Goal: Task Accomplishment & Management: Use online tool/utility

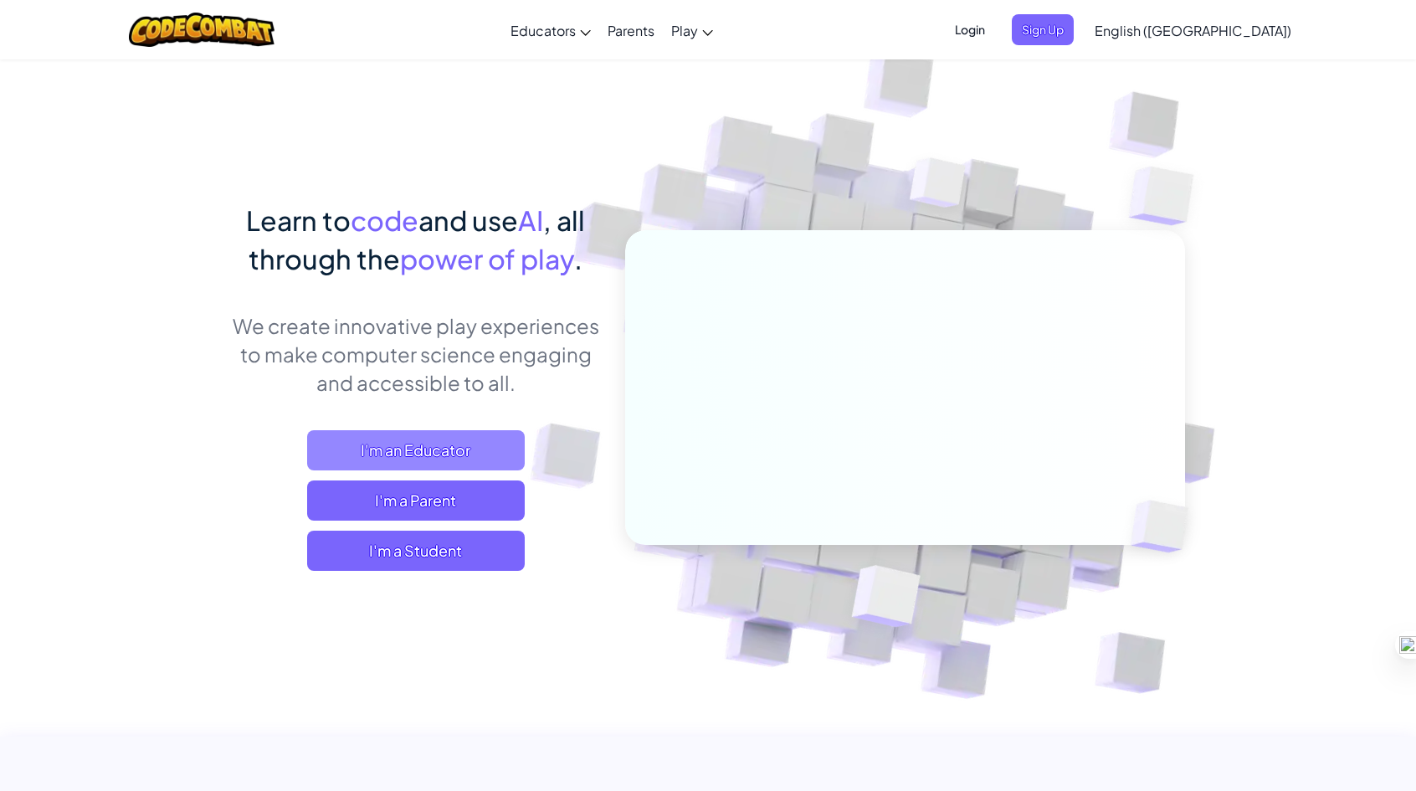
click at [467, 459] on span "I'm an Educator" at bounding box center [416, 450] width 218 height 40
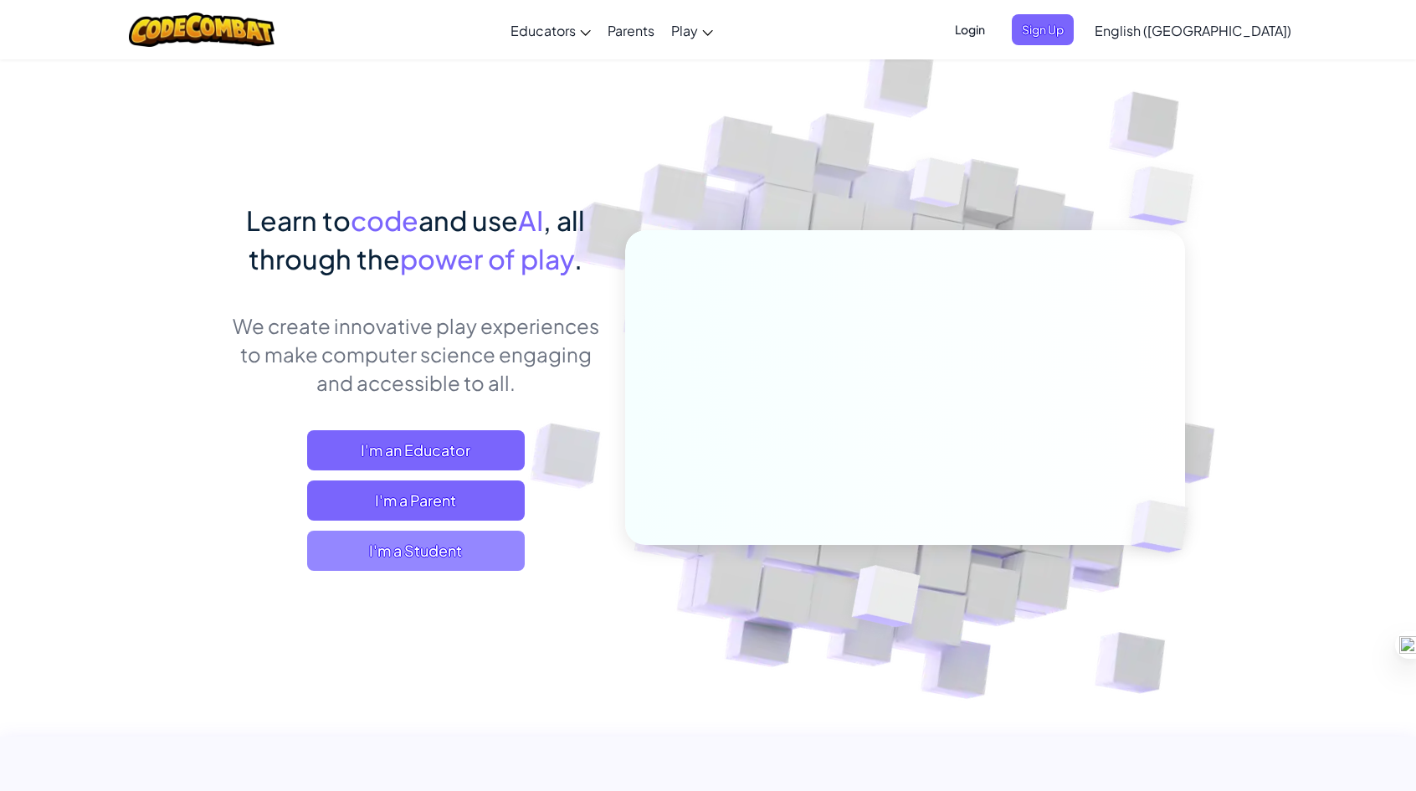
click at [446, 551] on span "I'm a Student" at bounding box center [416, 550] width 218 height 40
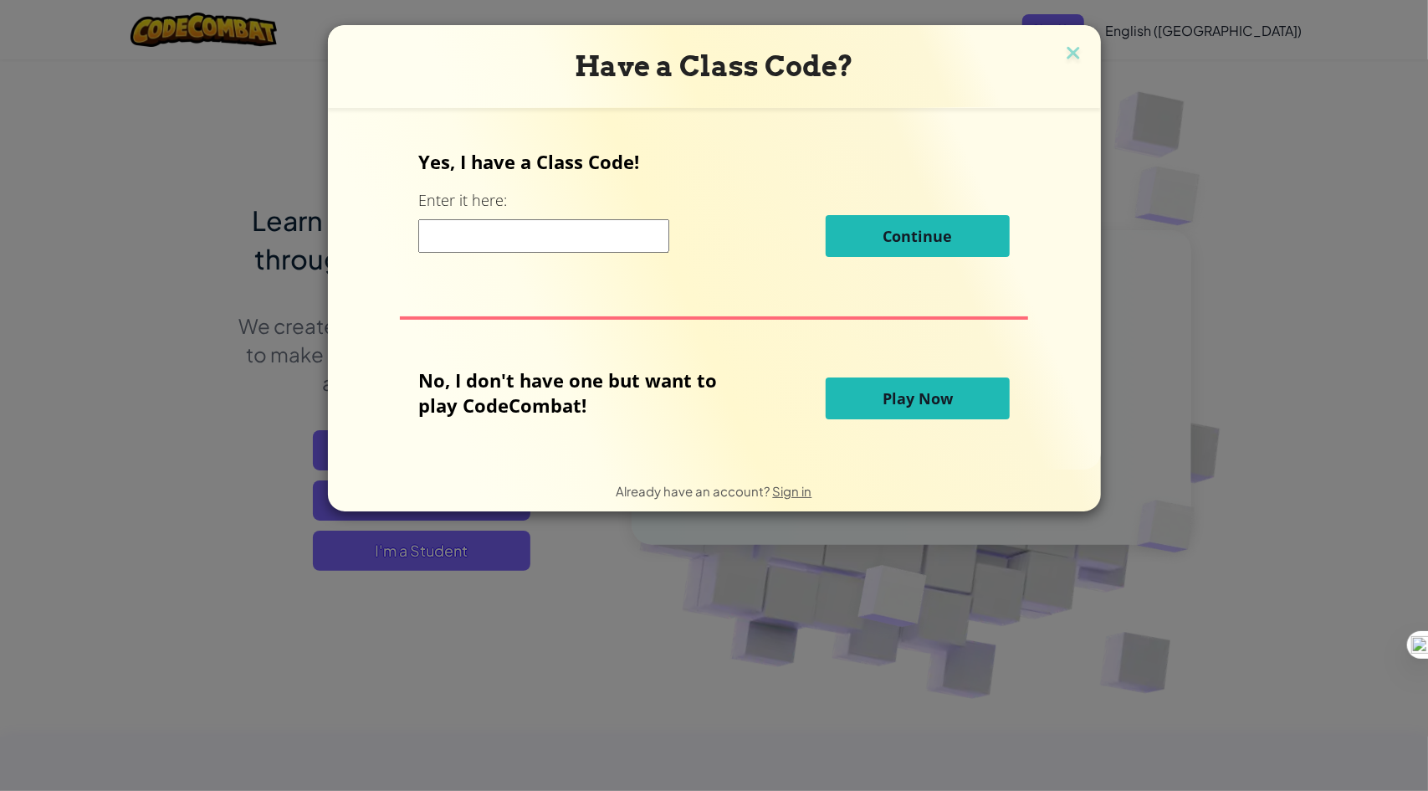
click at [969, 391] on button "Play Now" at bounding box center [918, 398] width 184 height 42
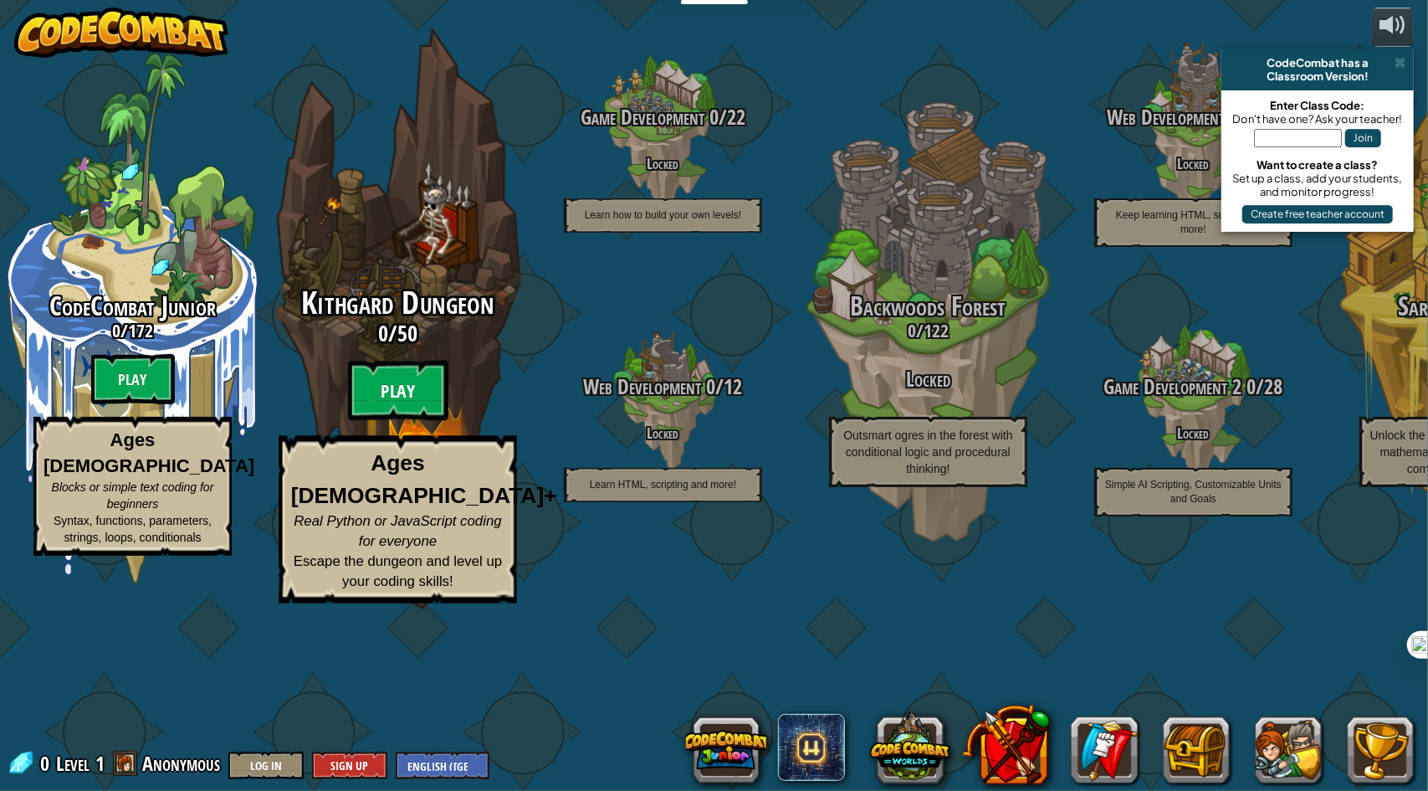
click at [397, 421] on btn "Play" at bounding box center [398, 391] width 100 height 60
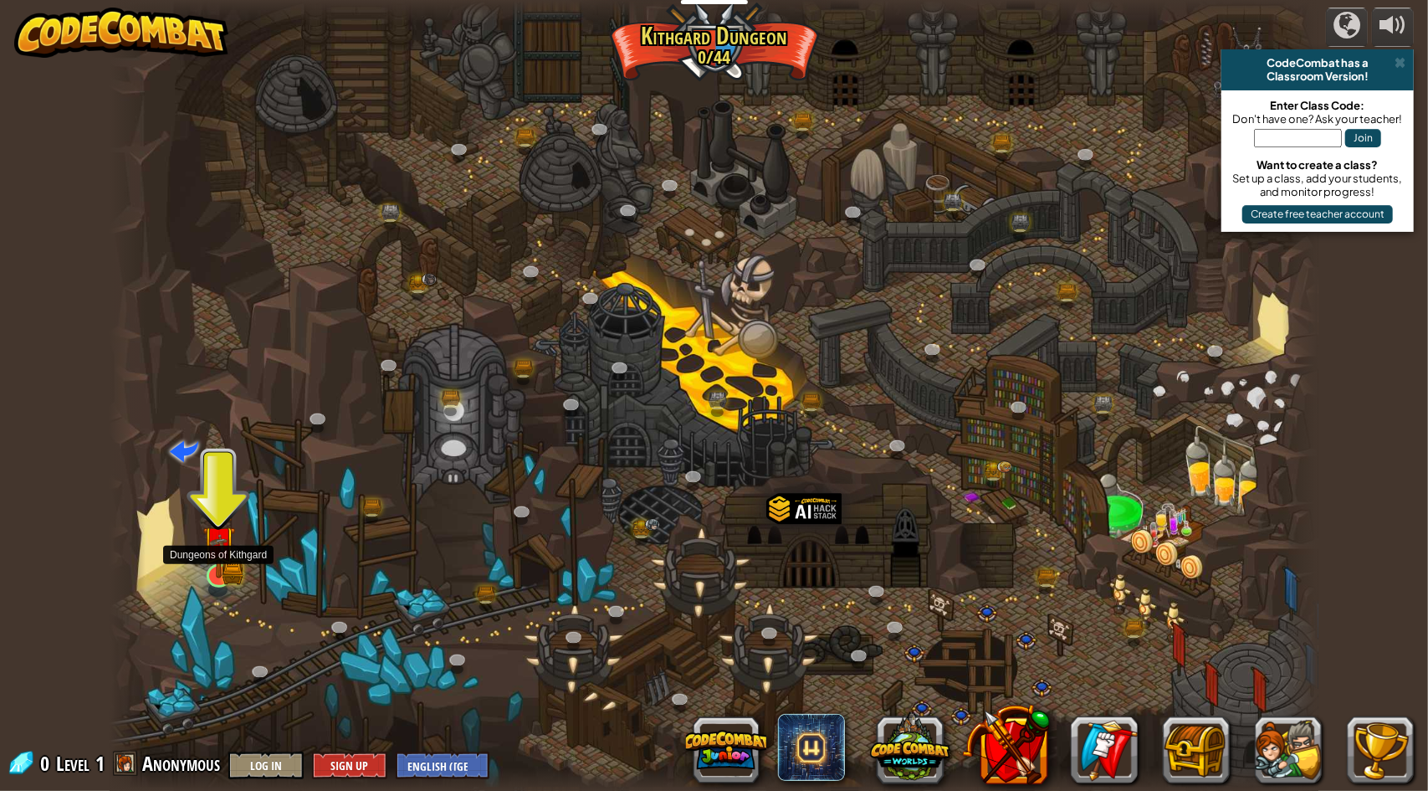
click at [224, 537] on img at bounding box center [218, 542] width 33 height 72
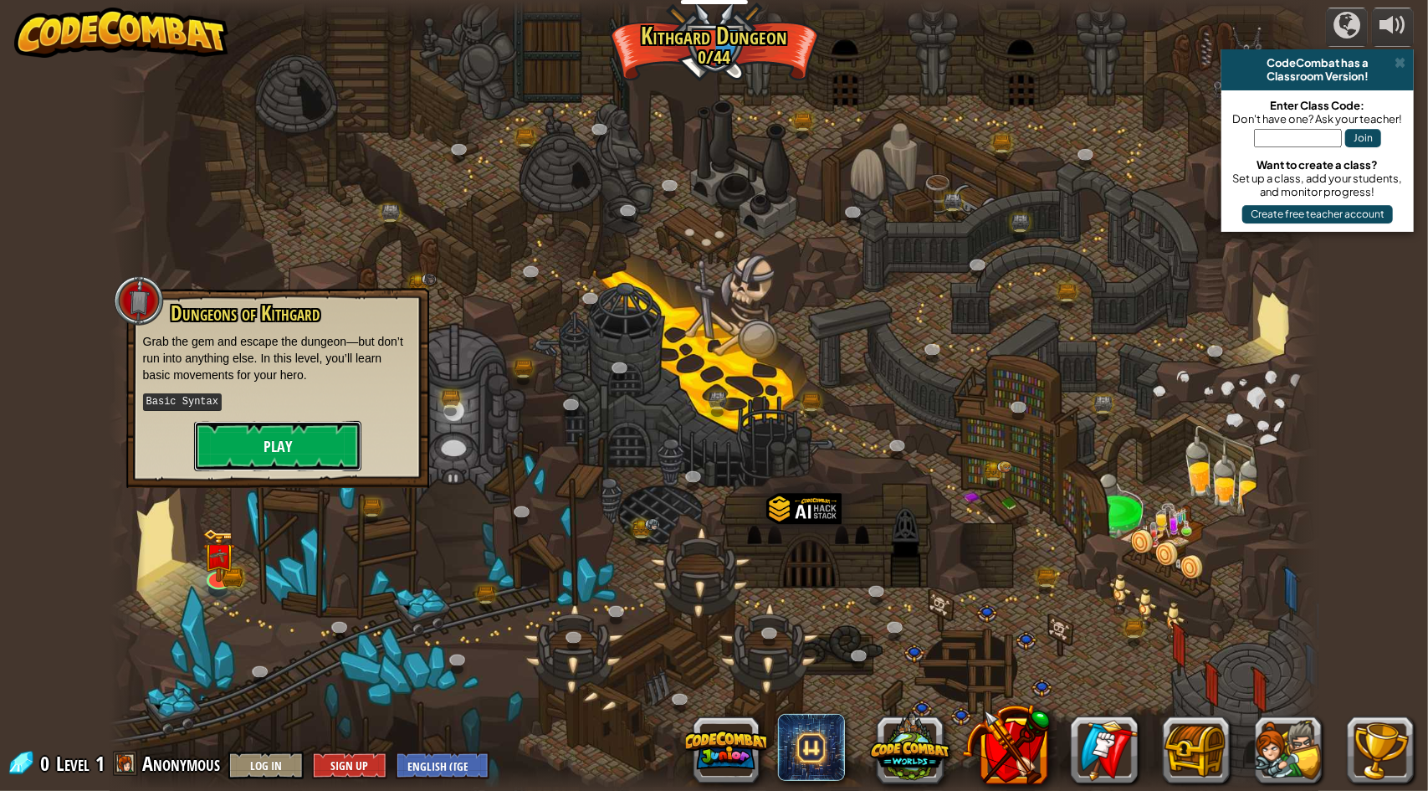
click at [291, 438] on button "Play" at bounding box center [277, 446] width 167 height 50
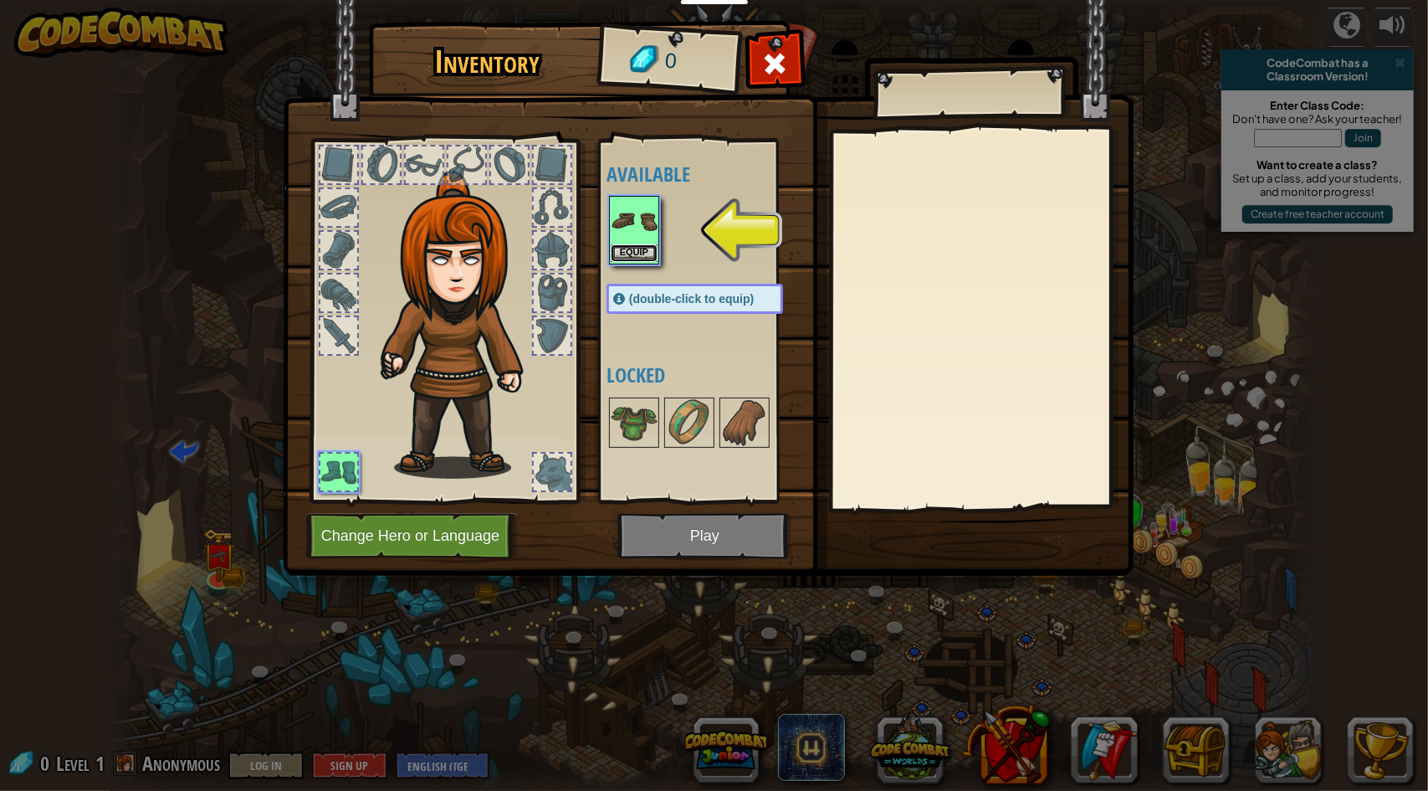
click at [634, 254] on button "Equip" at bounding box center [634, 253] width 47 height 18
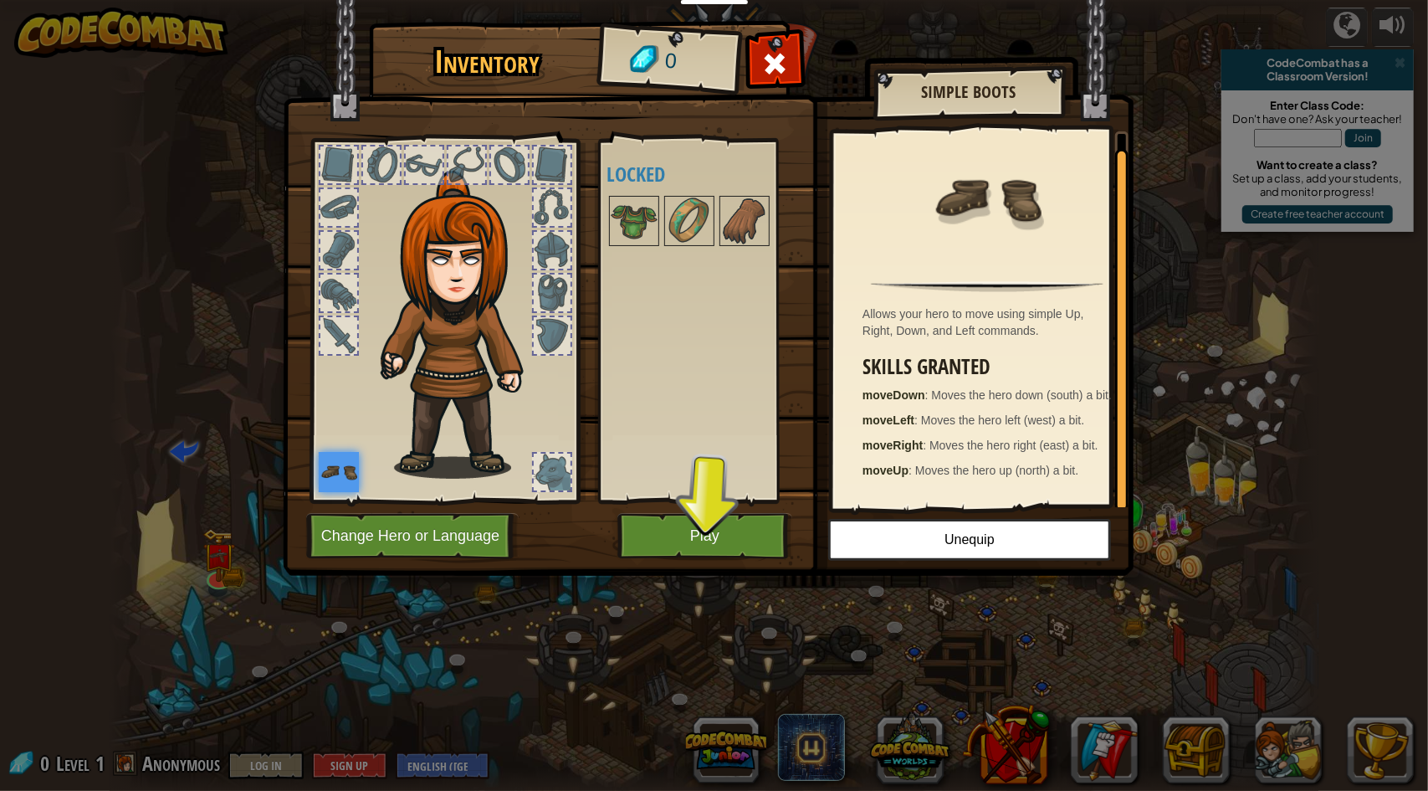
scroll to position [4, 0]
click at [465, 528] on button "Change Hero or Language" at bounding box center [412, 536] width 213 height 46
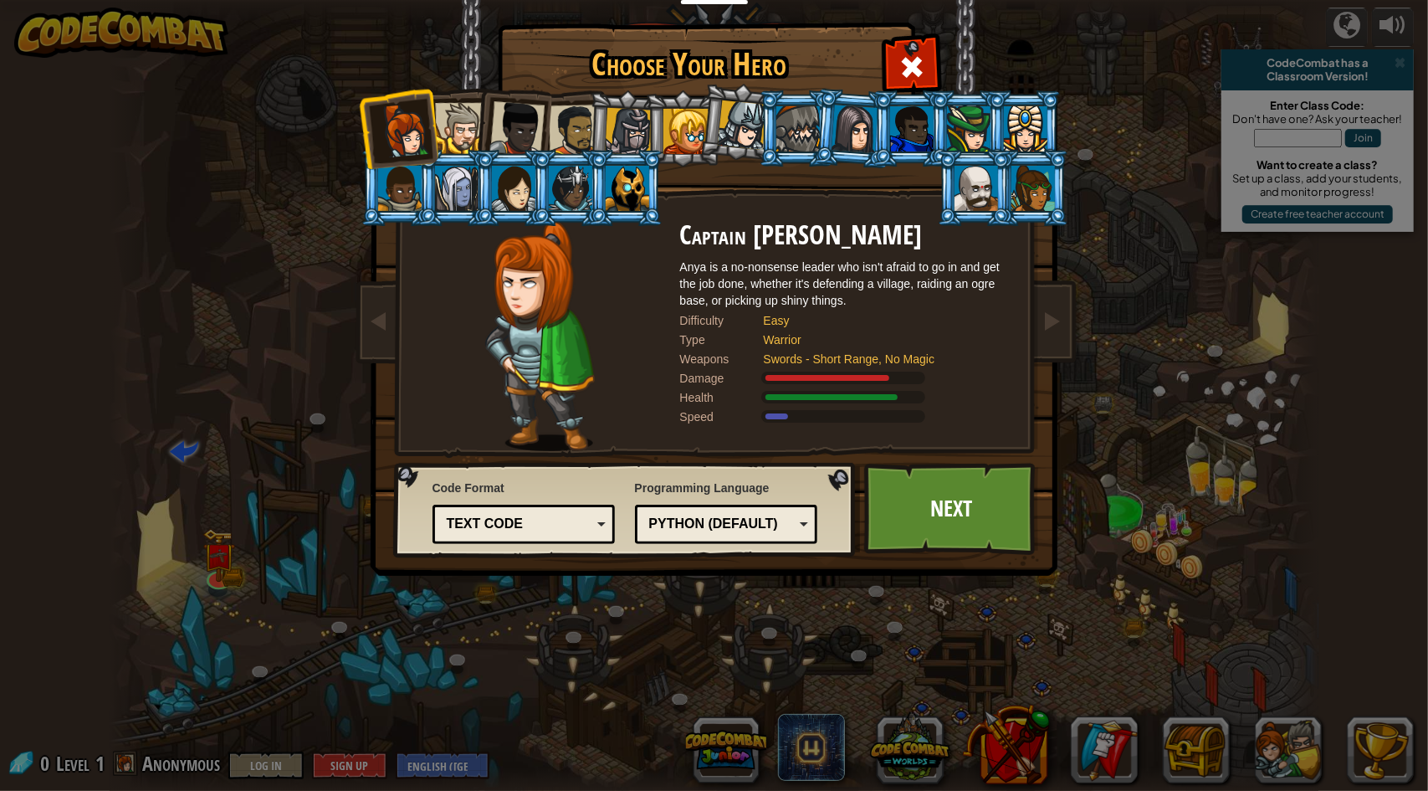
click at [701, 525] on div "Python (Default)" at bounding box center [721, 524] width 145 height 19
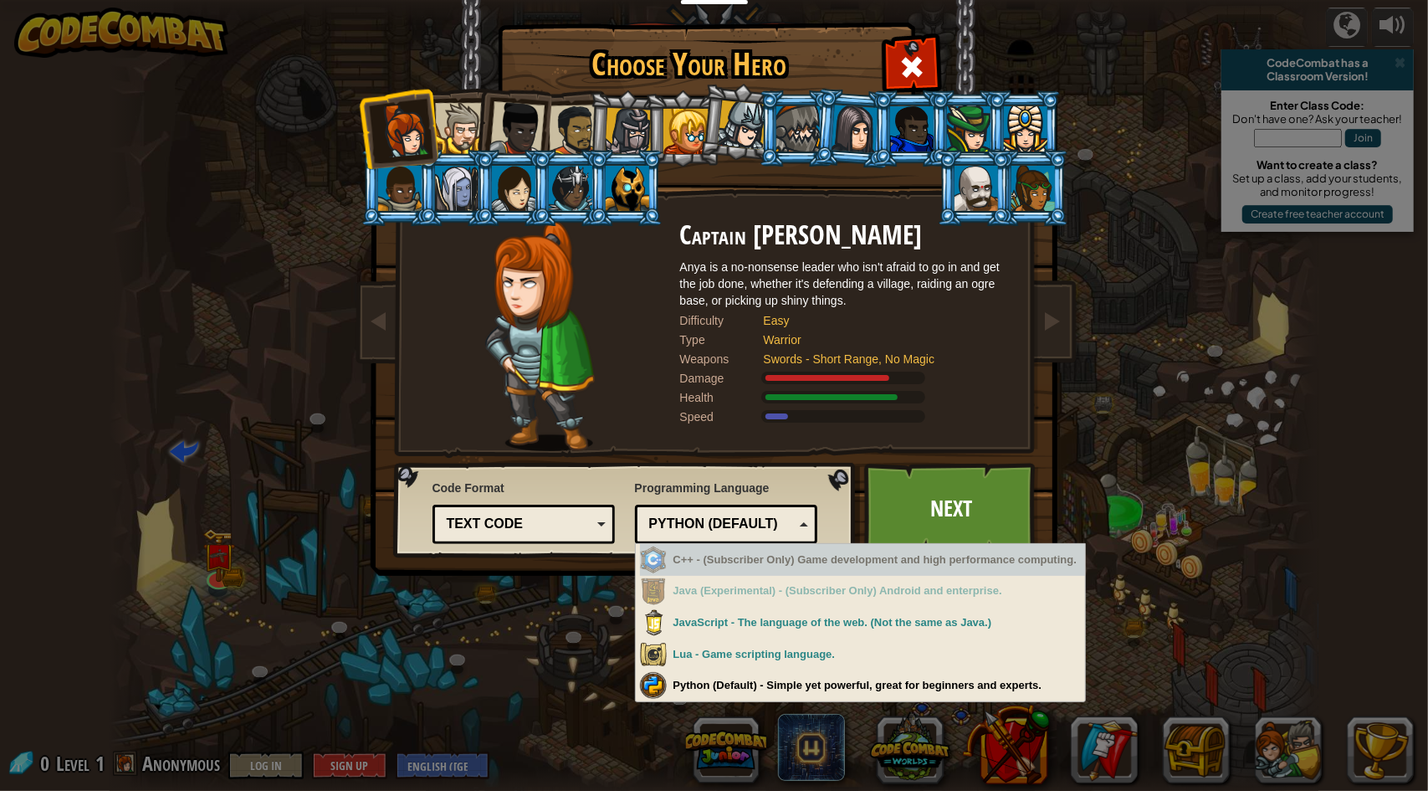
click at [740, 570] on div "C++ - (Subscriber Only) Game development and high performance computing." at bounding box center [863, 560] width 446 height 33
click at [704, 540] on div "Python (Default) JavaScript Lua C++ Java (Experimental) Python (Default)" at bounding box center [726, 523] width 183 height 39
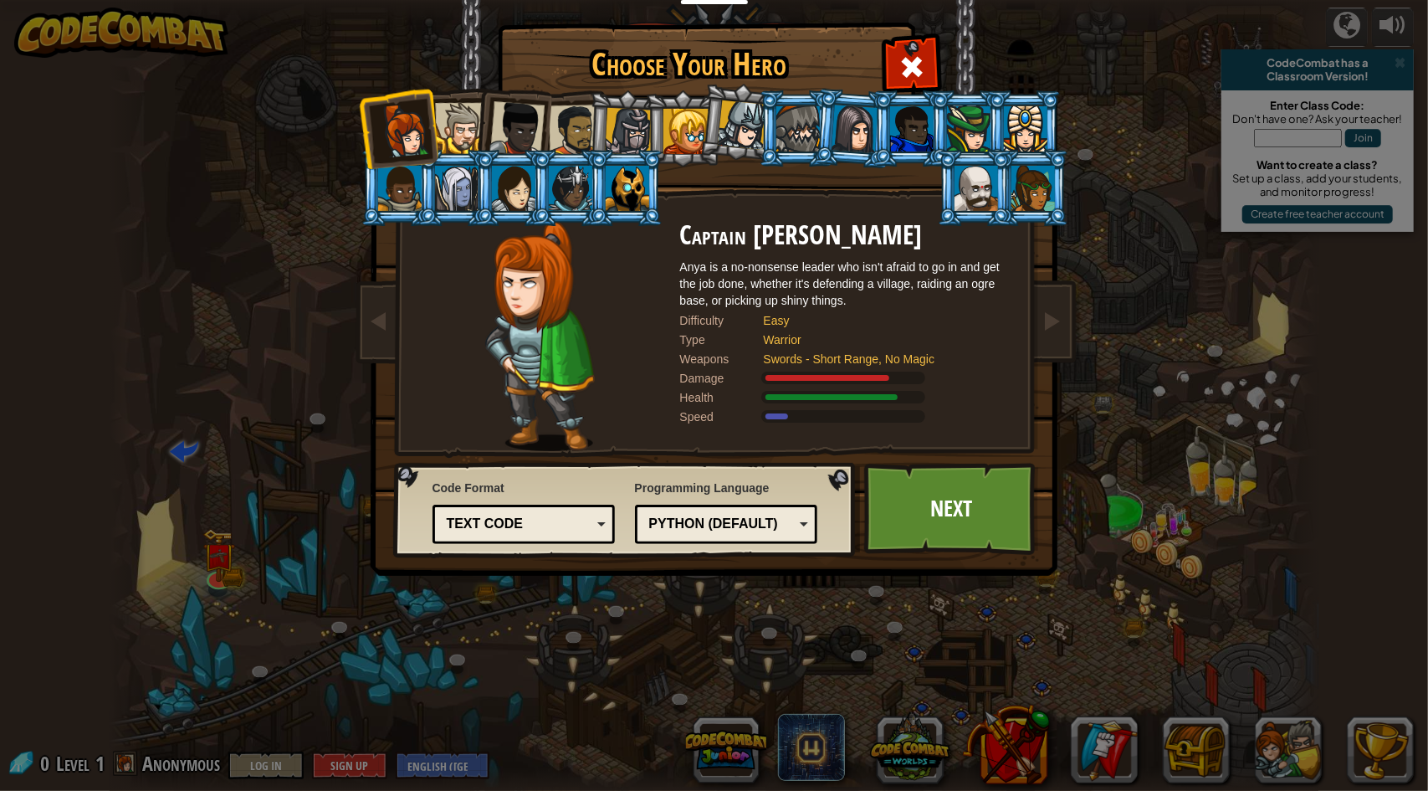
click at [515, 526] on div "Text code" at bounding box center [519, 524] width 145 height 19
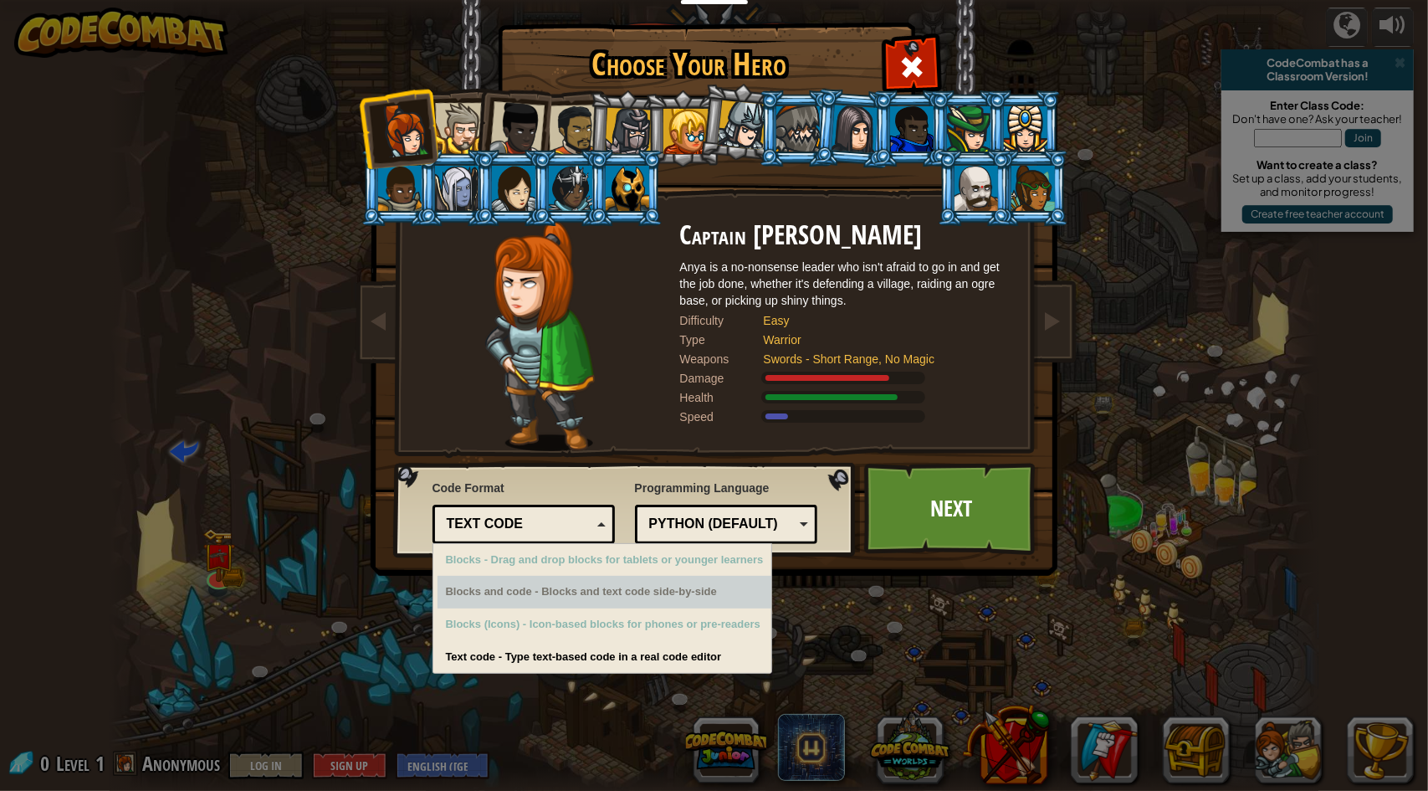
click at [584, 602] on div "Blocks and code - Blocks and text code side-by-side" at bounding box center [605, 592] width 335 height 33
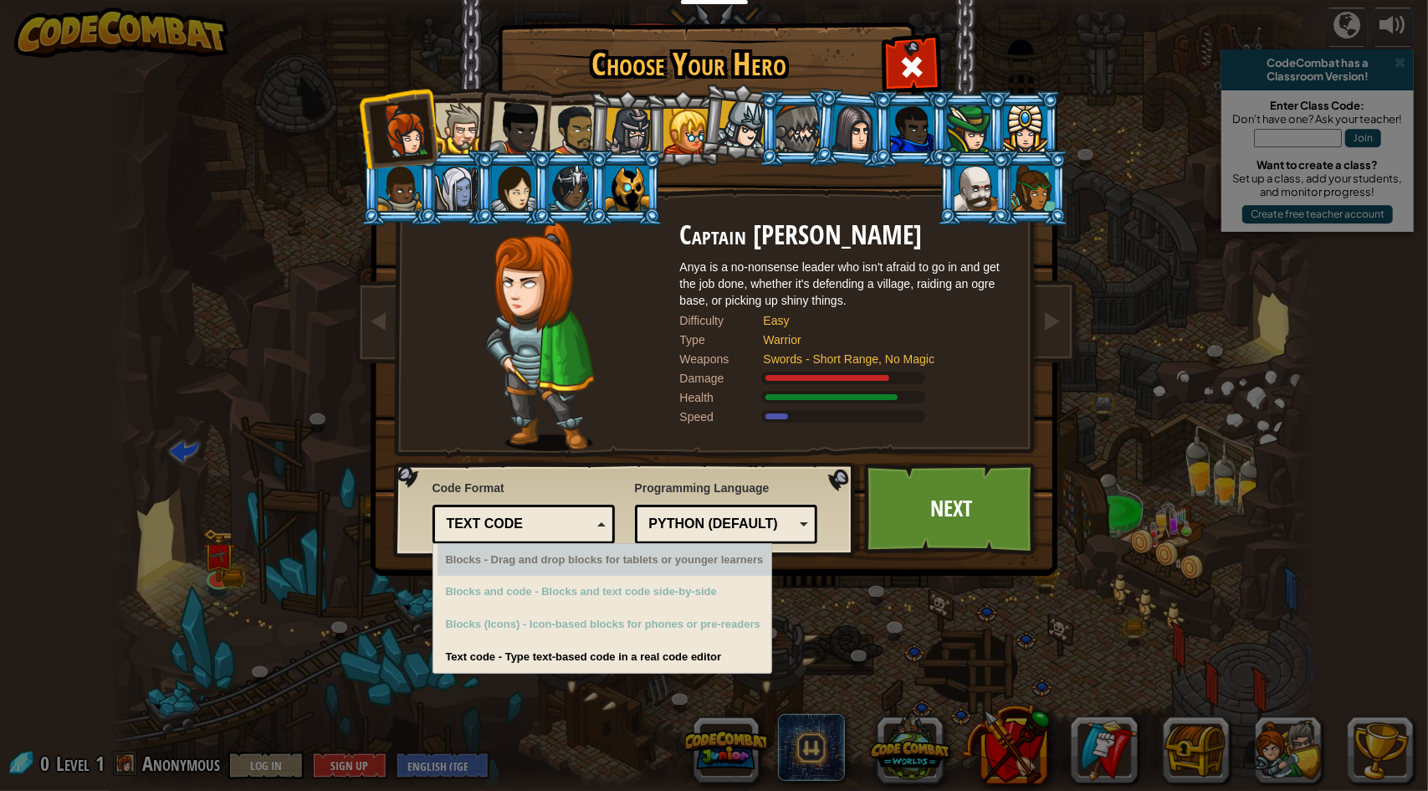
click at [529, 525] on div "Text code" at bounding box center [519, 524] width 145 height 19
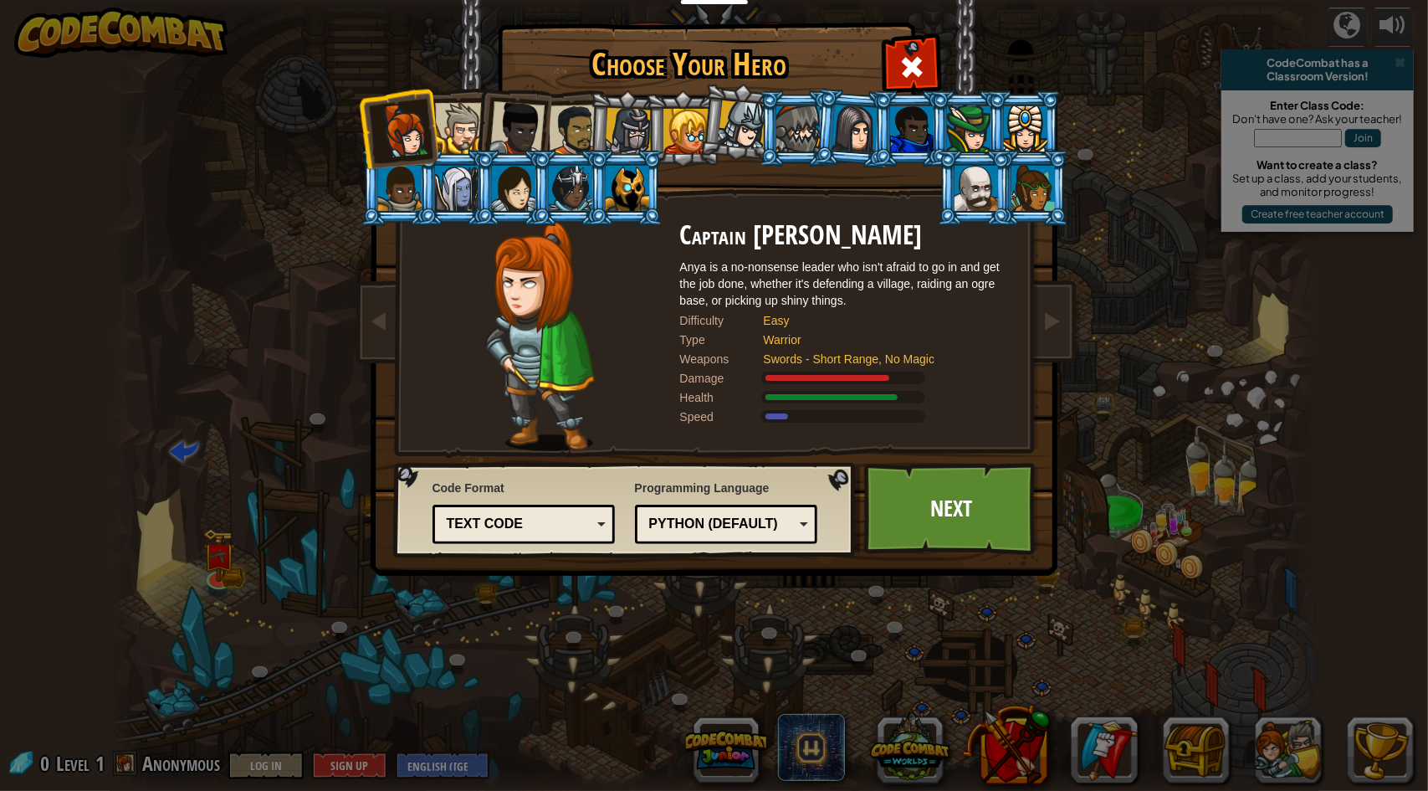
click at [557, 529] on div "Text code" at bounding box center [519, 524] width 145 height 19
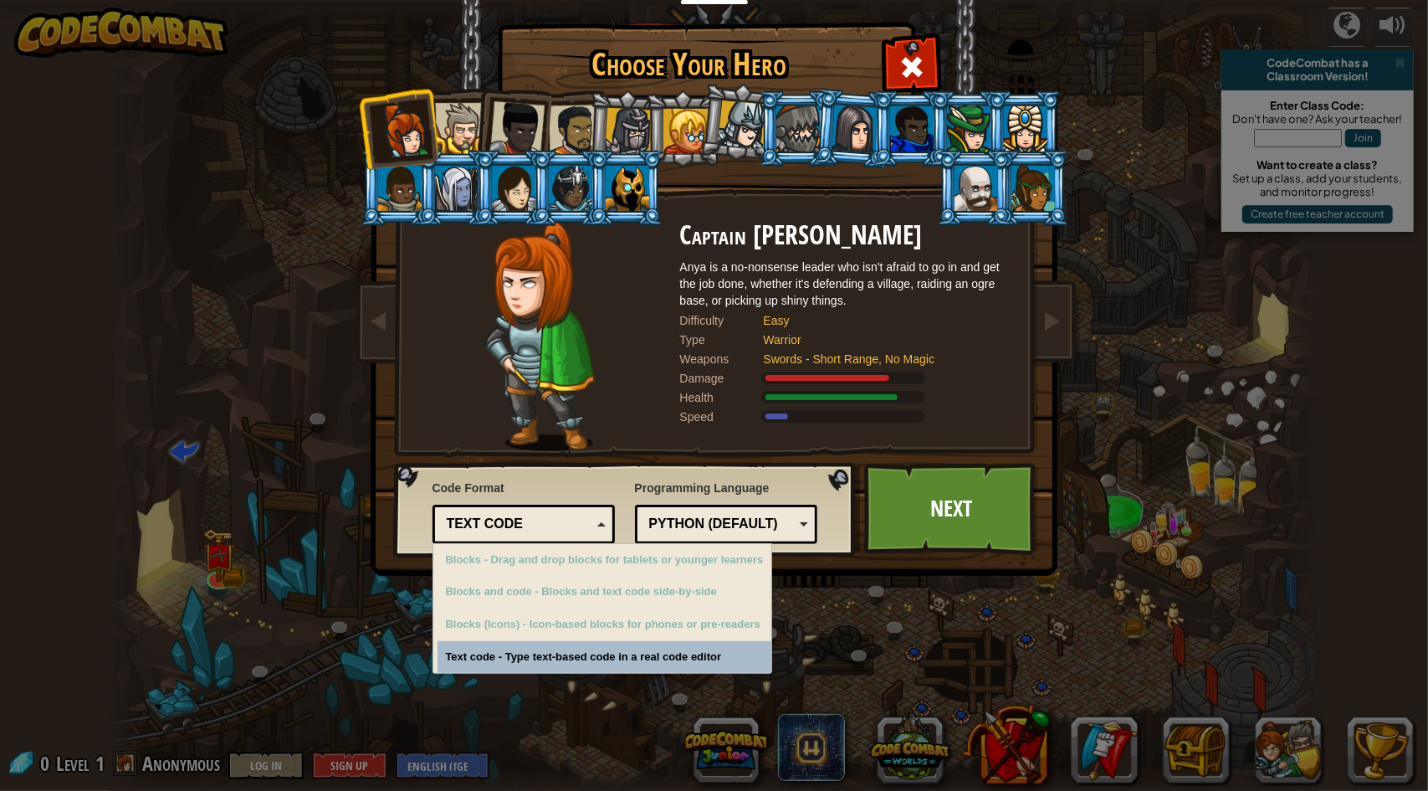
click at [601, 663] on div "Choose Your Hero 0 Captain [PERSON_NAME] is a no-nonsense leader who isn't afra…" at bounding box center [714, 395] width 1428 height 791
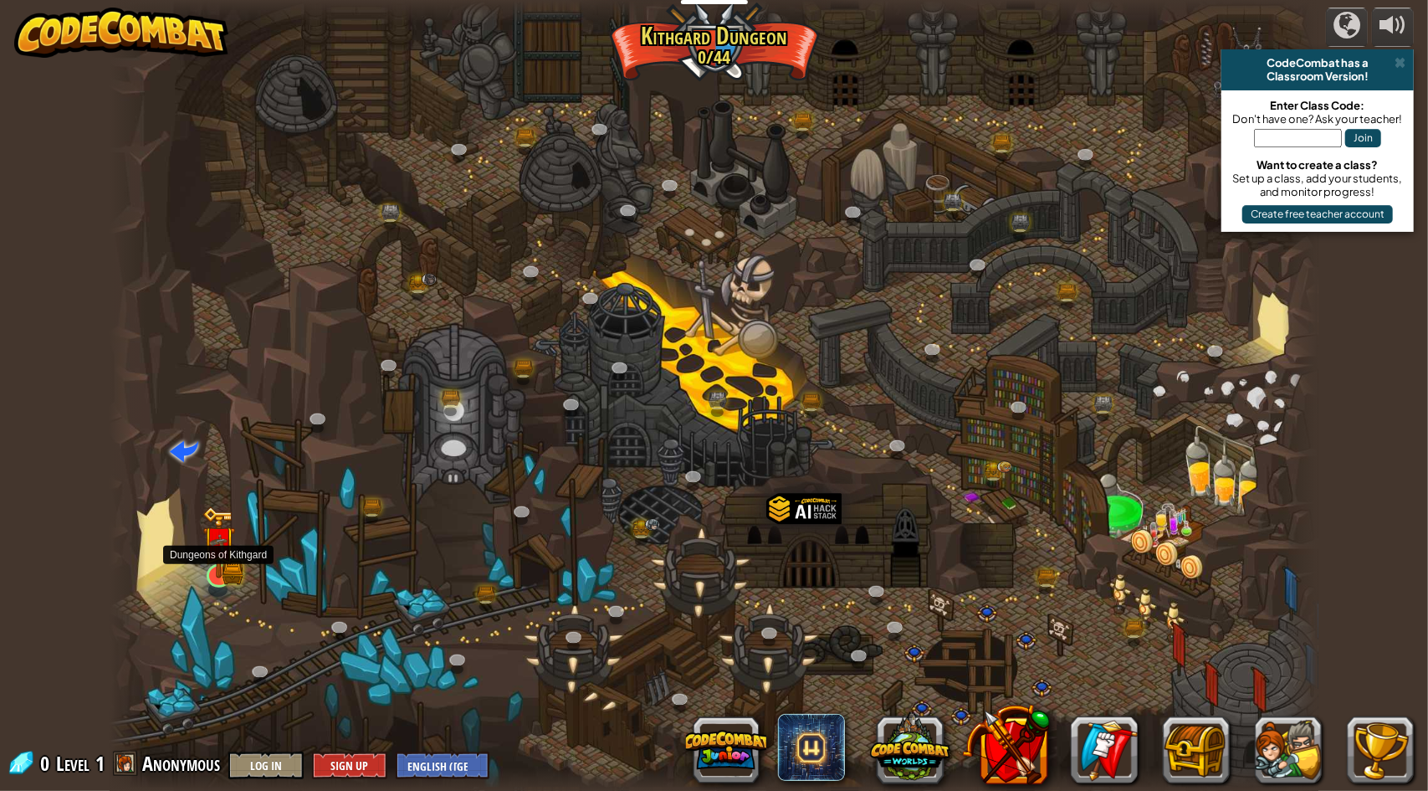
click at [221, 570] on img at bounding box center [218, 542] width 33 height 72
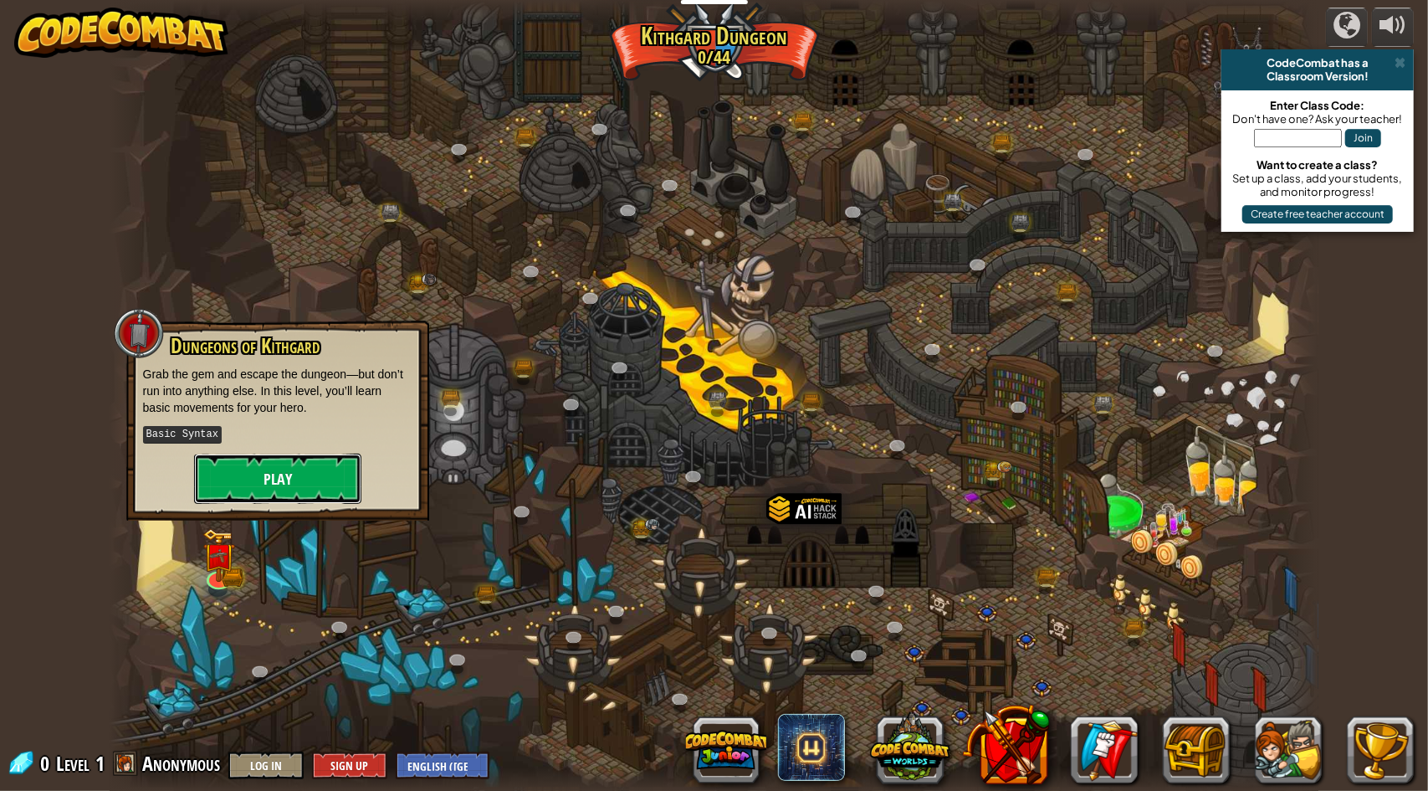
click at [346, 479] on button "Play" at bounding box center [277, 478] width 167 height 50
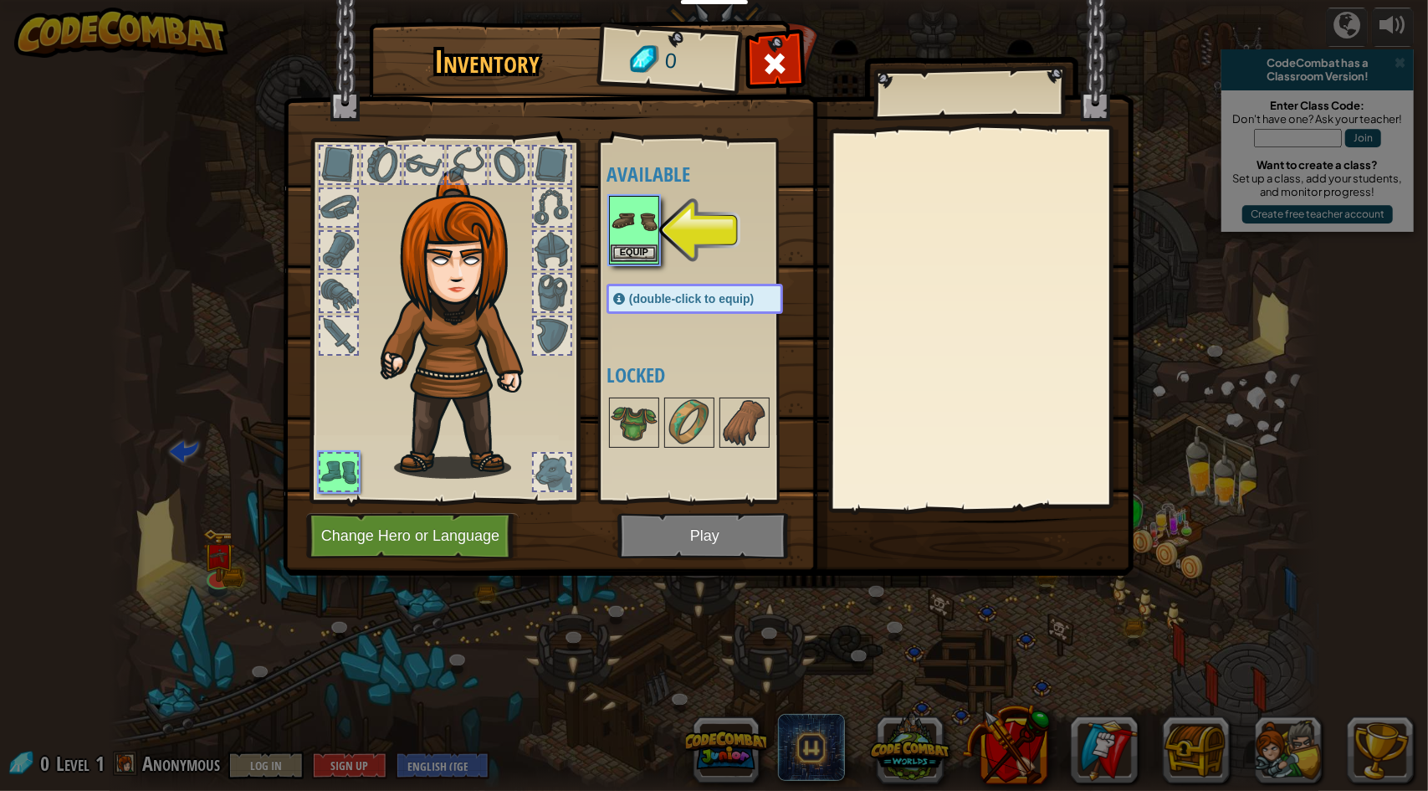
click at [629, 217] on img at bounding box center [634, 220] width 47 height 47
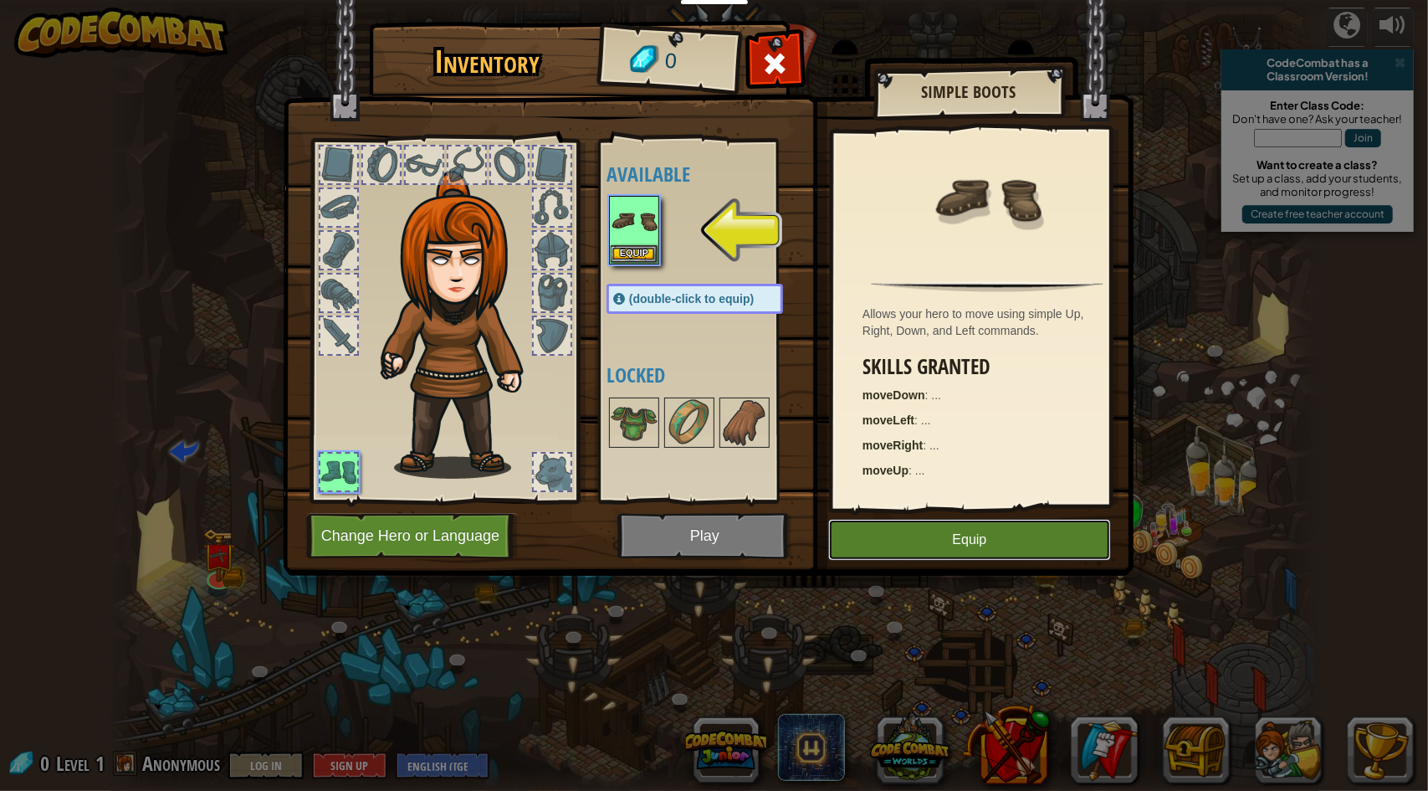
click at [919, 541] on button "Equip" at bounding box center [969, 540] width 283 height 42
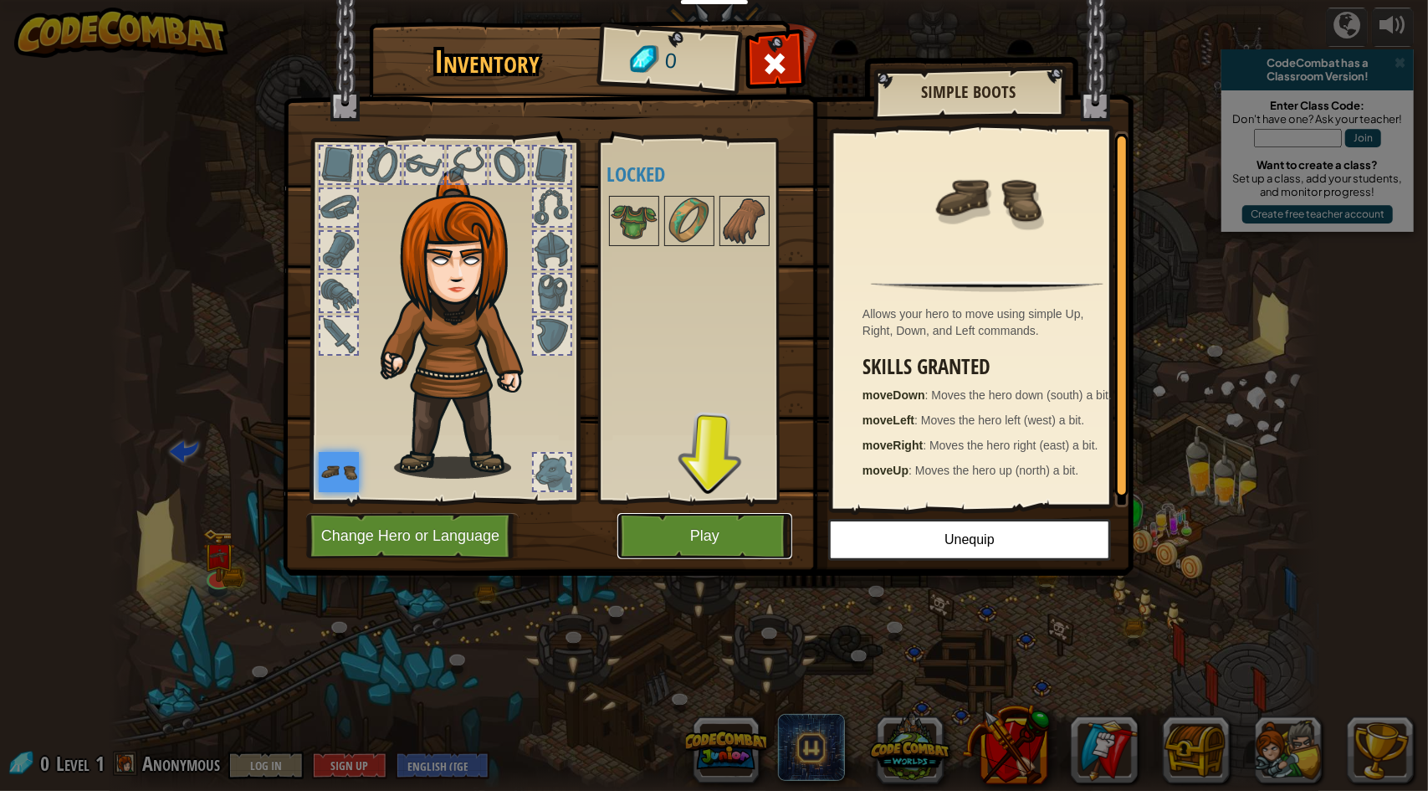
click at [693, 532] on button "Play" at bounding box center [704, 536] width 175 height 46
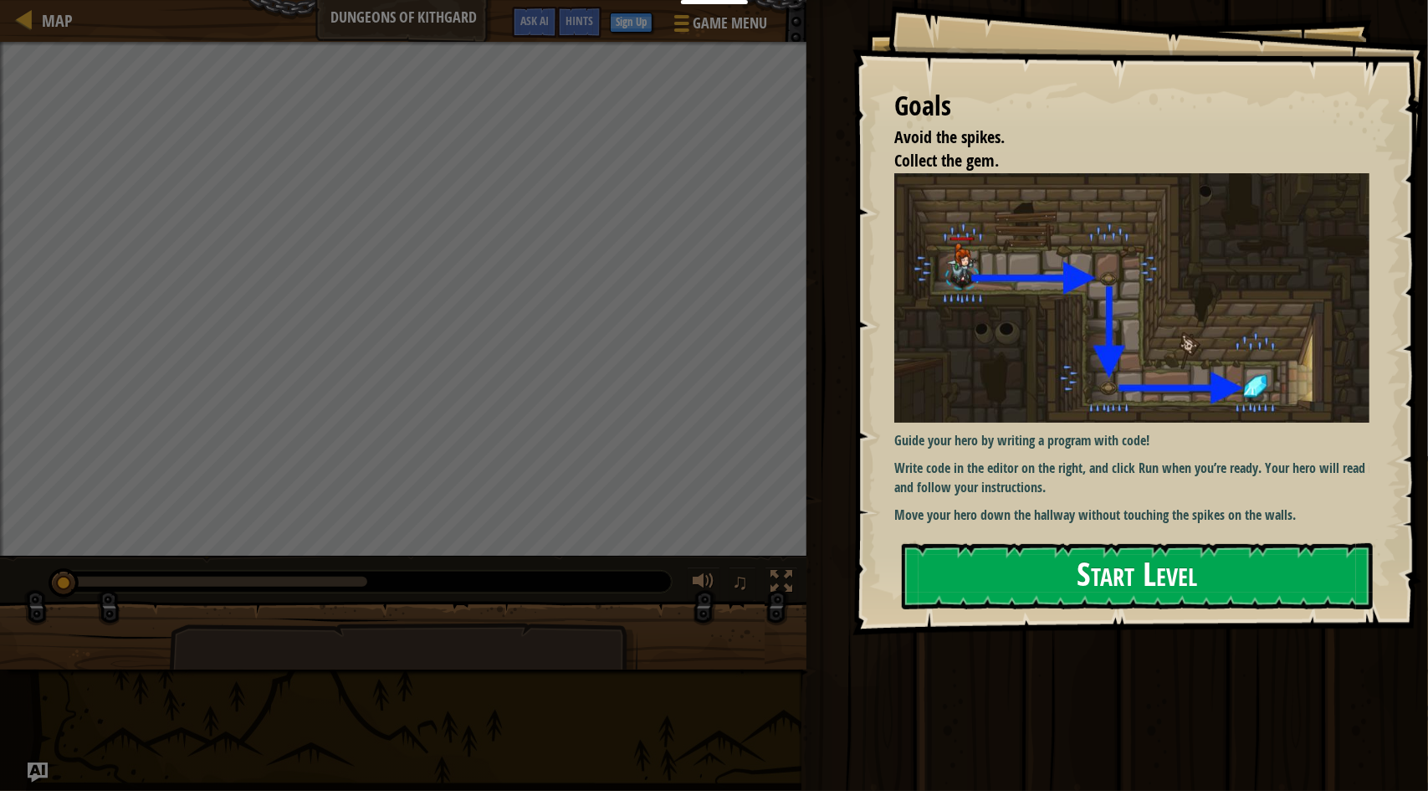
click at [1093, 578] on button "Start Level" at bounding box center [1137, 576] width 471 height 66
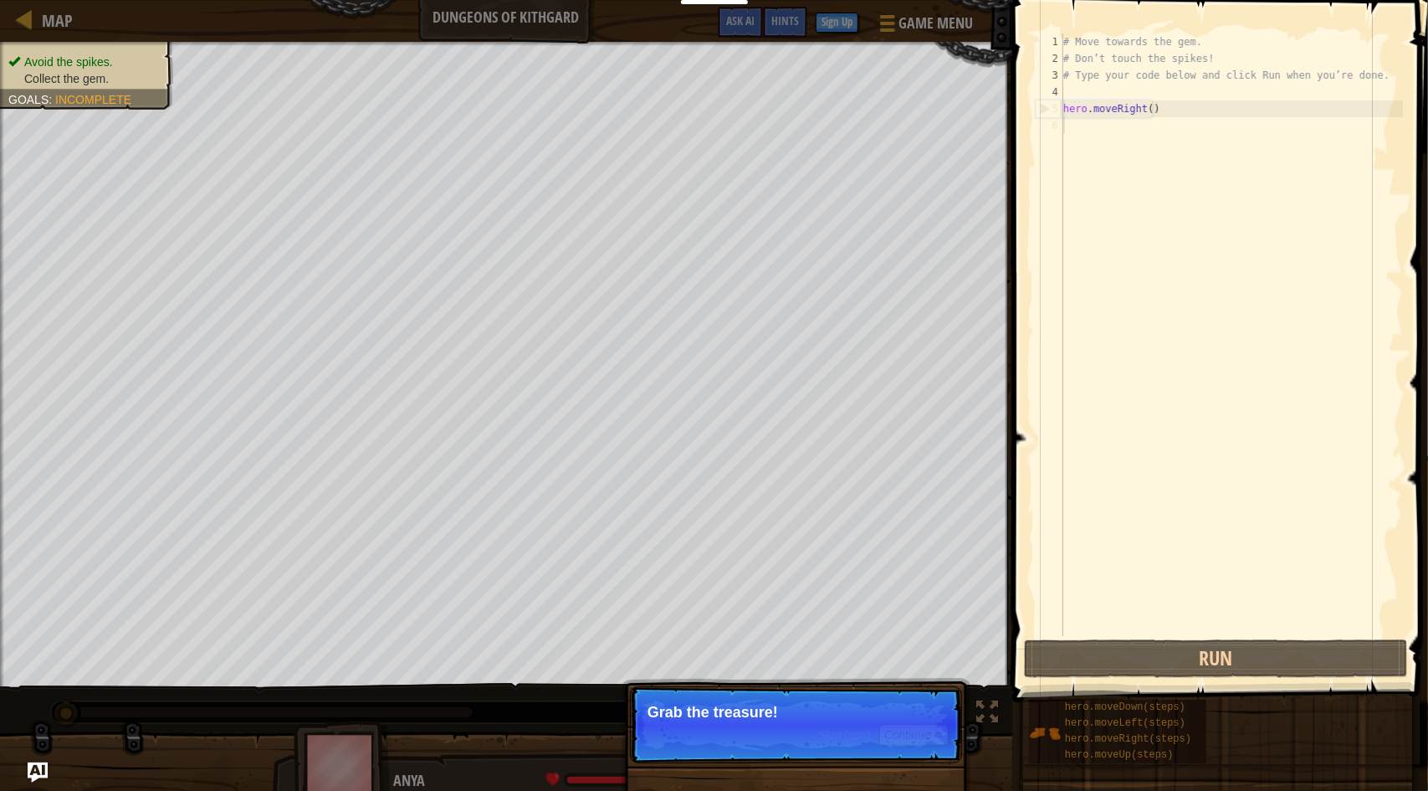
click at [842, 723] on p "Skip (esc) Continue Grab the treasure!" at bounding box center [796, 724] width 332 height 77
click at [920, 737] on button "Continue" at bounding box center [913, 735] width 69 height 22
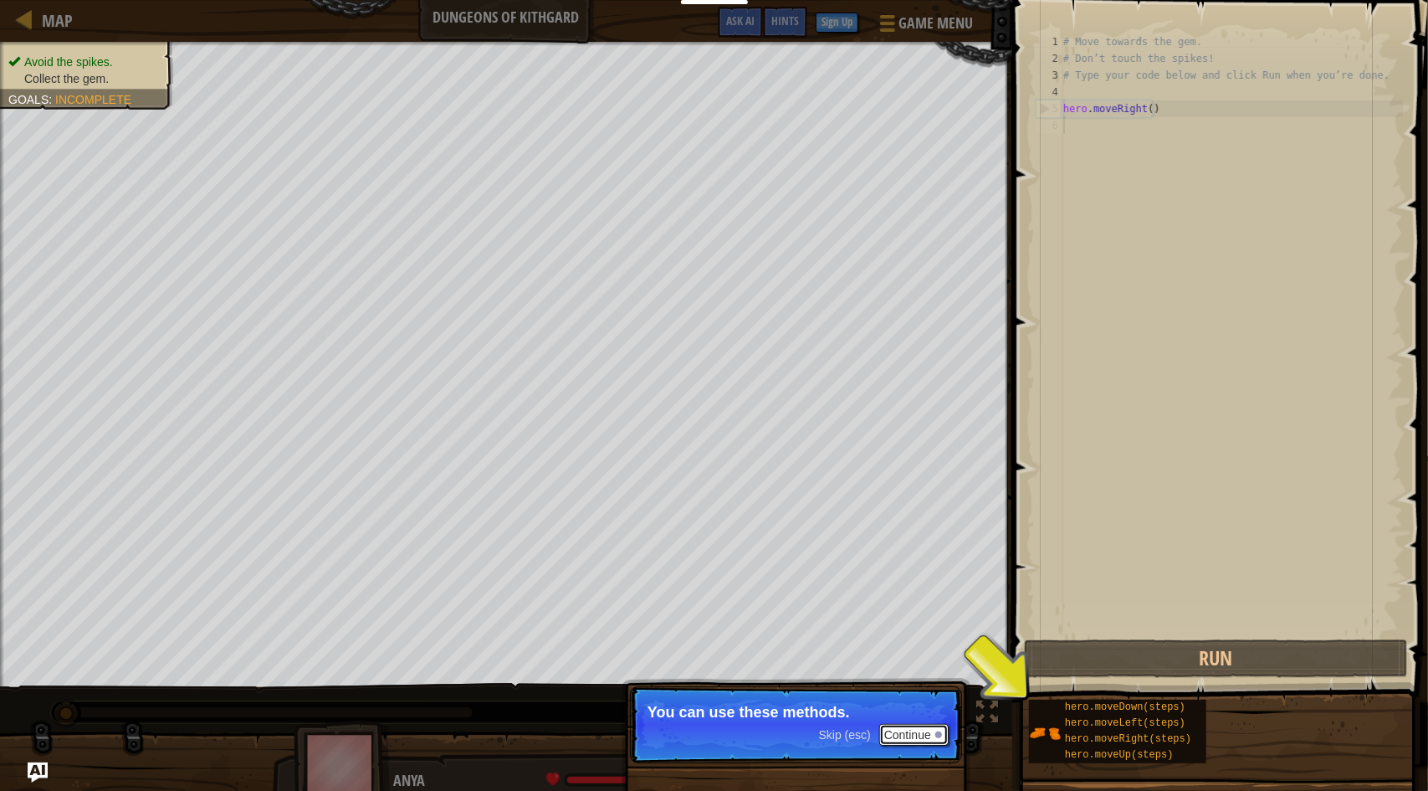
click at [919, 737] on button "Continue" at bounding box center [913, 735] width 69 height 22
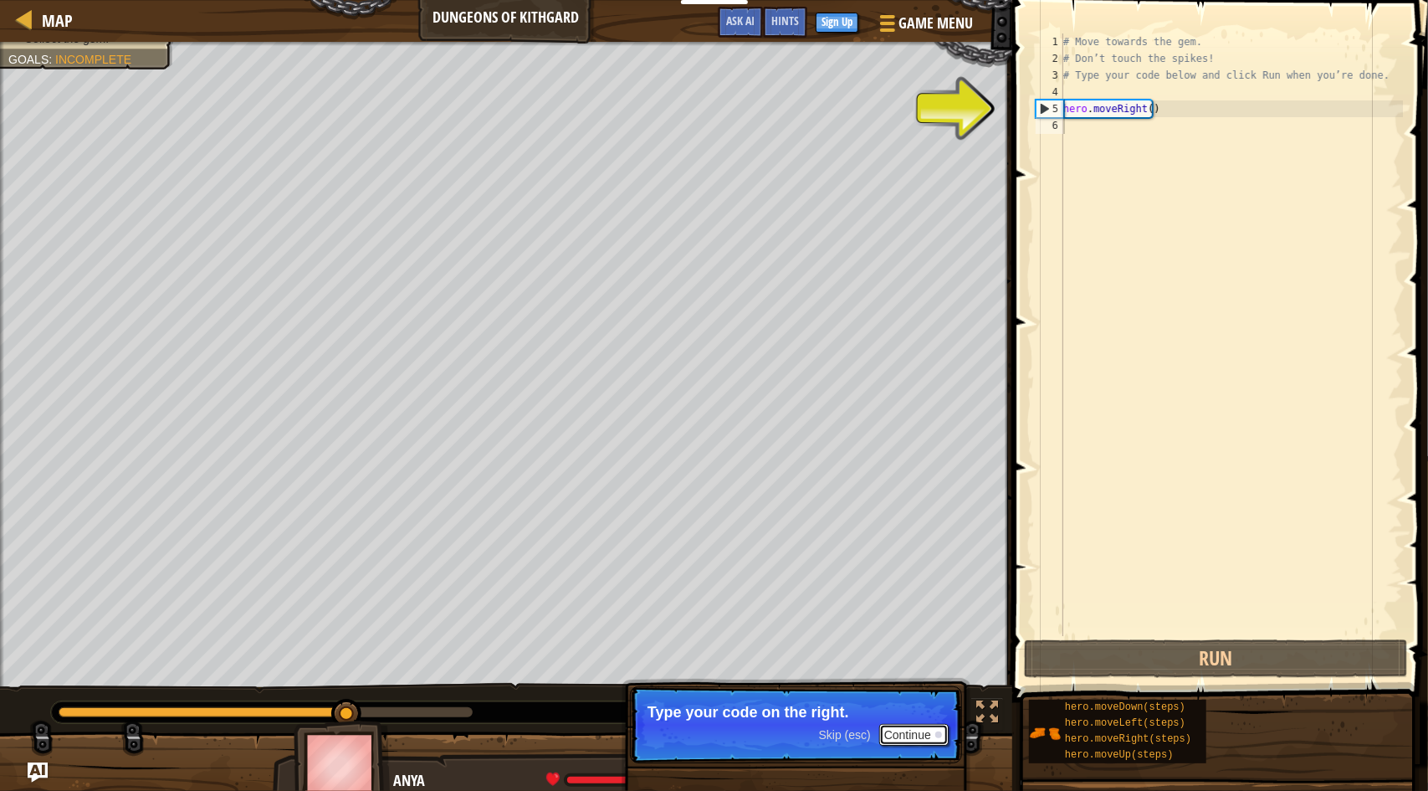
click at [937, 729] on button "Continue" at bounding box center [913, 735] width 69 height 22
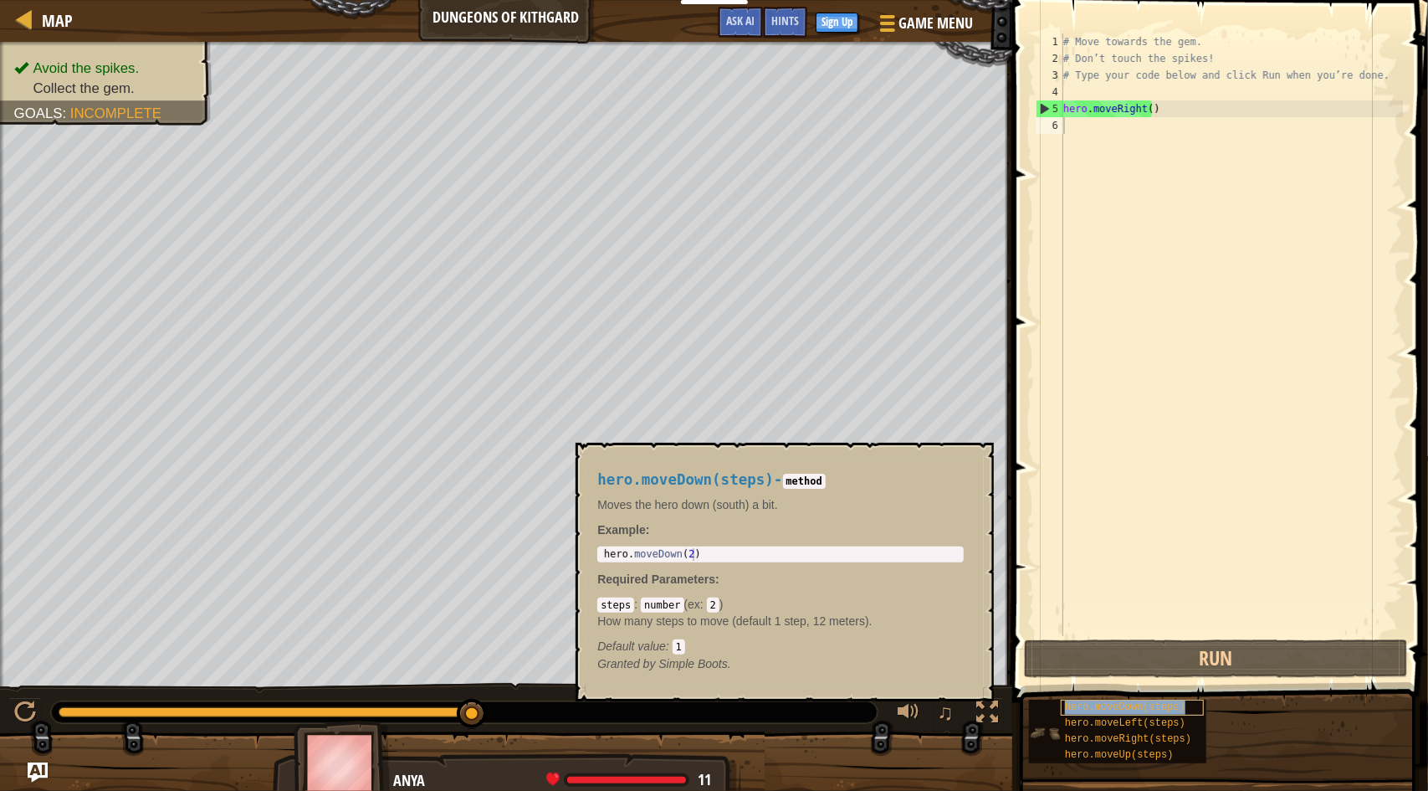
type textarea "hero.moveDown(steps)"
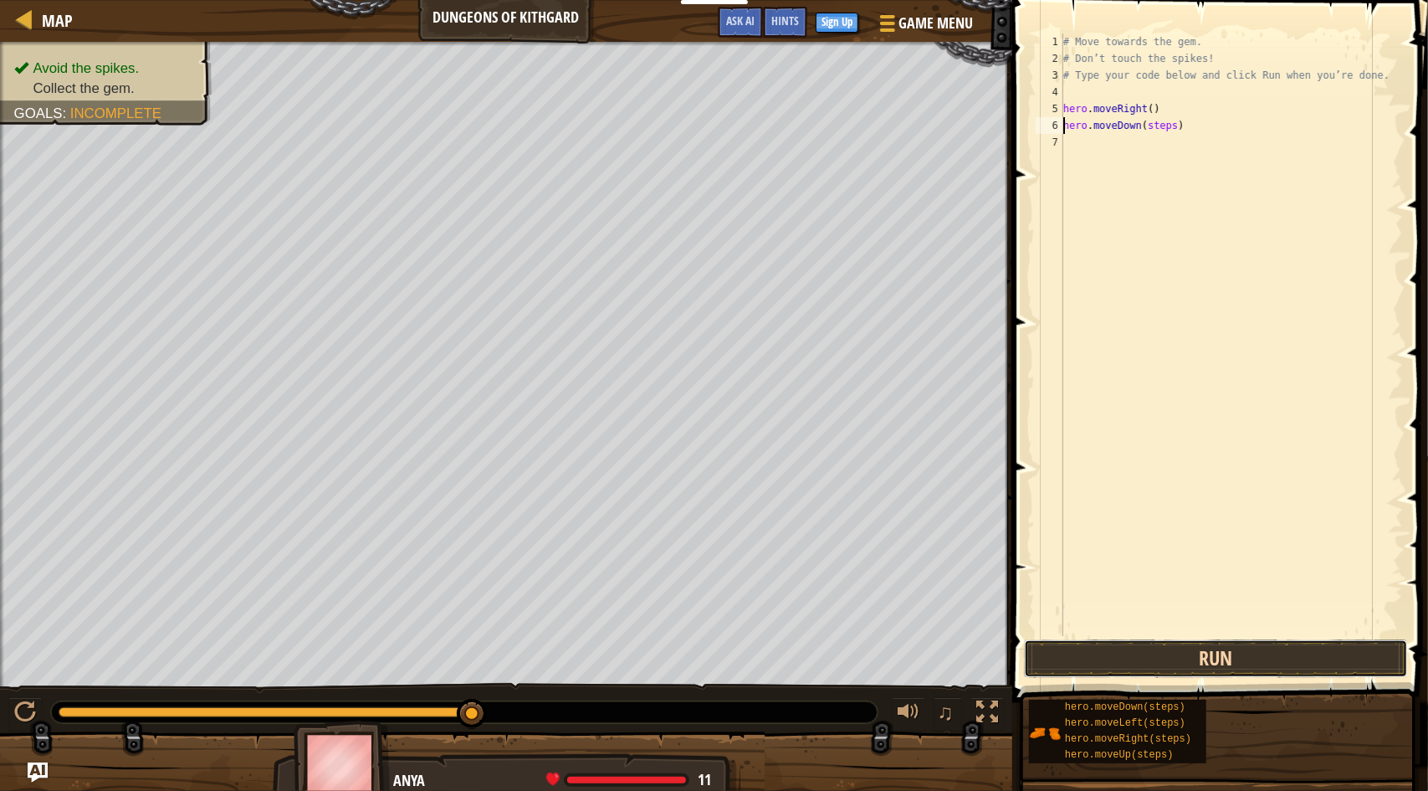
click at [1221, 655] on button "Run" at bounding box center [1216, 658] width 384 height 38
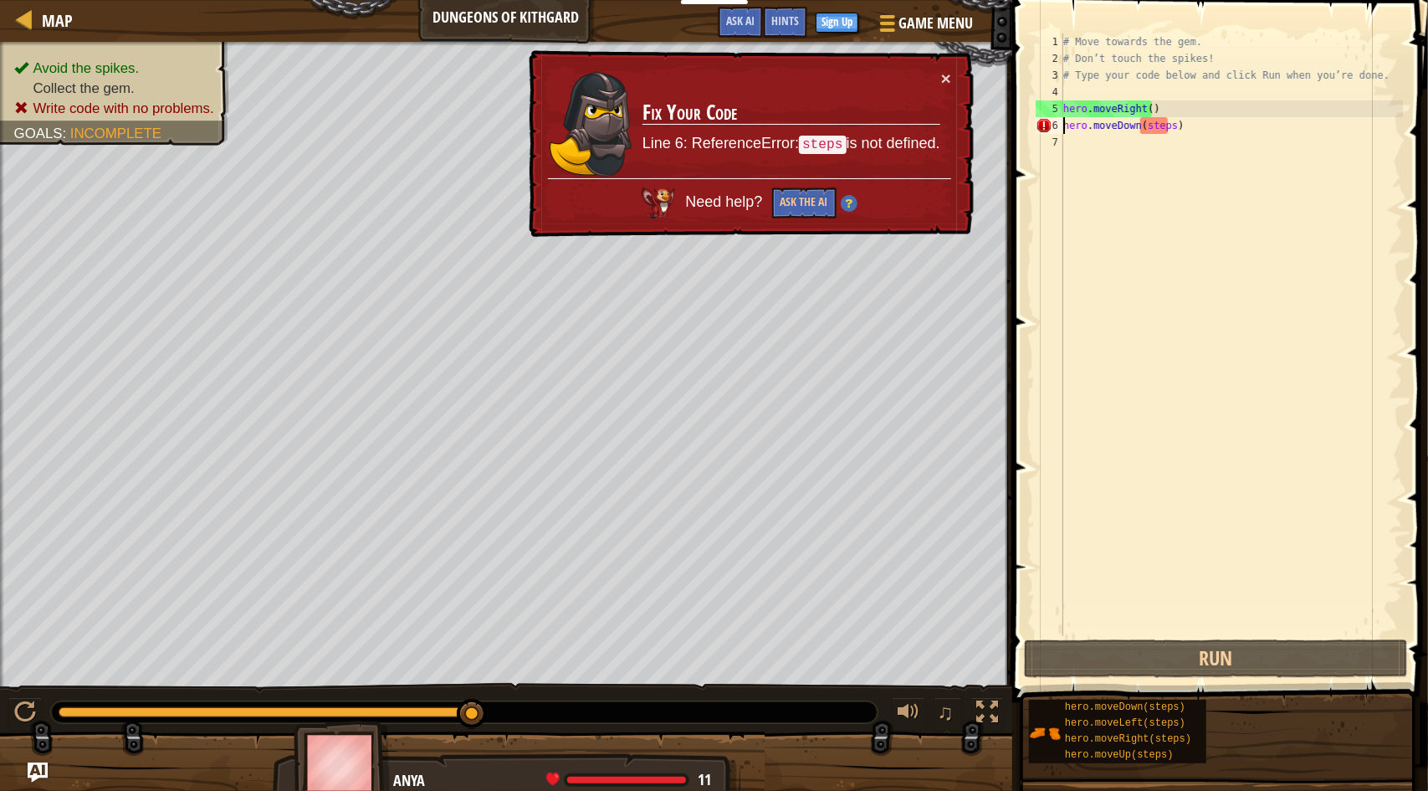
click at [1139, 128] on div "# Move towards the gem. # Don’t touch the spikes! # Type your code below and cl…" at bounding box center [1231, 351] width 343 height 636
click at [1244, 134] on div "# Move towards the gem. # Don’t touch the spikes! # Type your code below and cl…" at bounding box center [1231, 351] width 343 height 636
drag, startPoint x: 1249, startPoint y: 128, endPoint x: 1024, endPoint y: 130, distance: 225.1
click at [1026, 130] on div "1 2 3 4 5 6 7 # Move towards the gem. # Don’t touch the spikes! # Type your cod…" at bounding box center [1217, 383] width 421 height 751
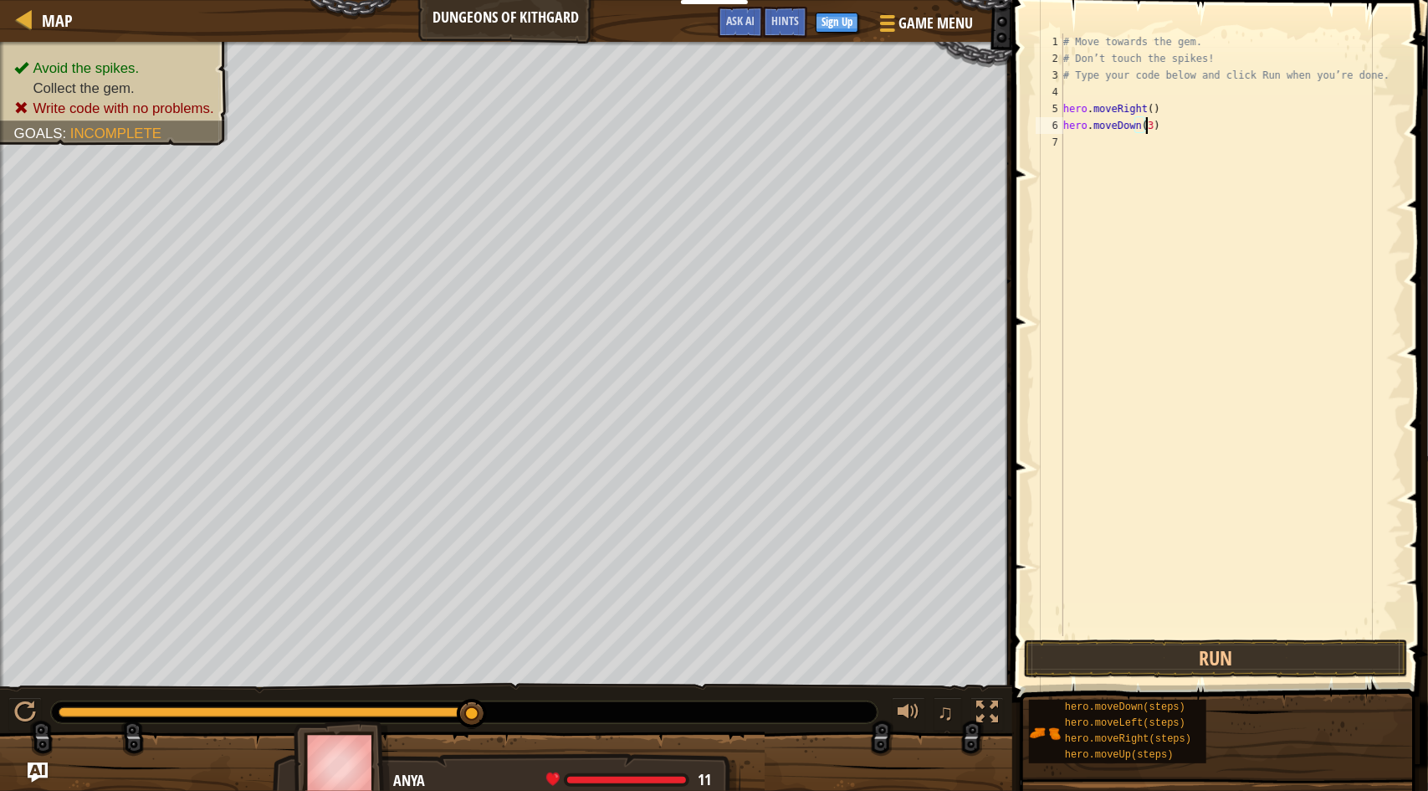
scroll to position [8, 7]
click at [1211, 653] on button "Run" at bounding box center [1216, 658] width 384 height 38
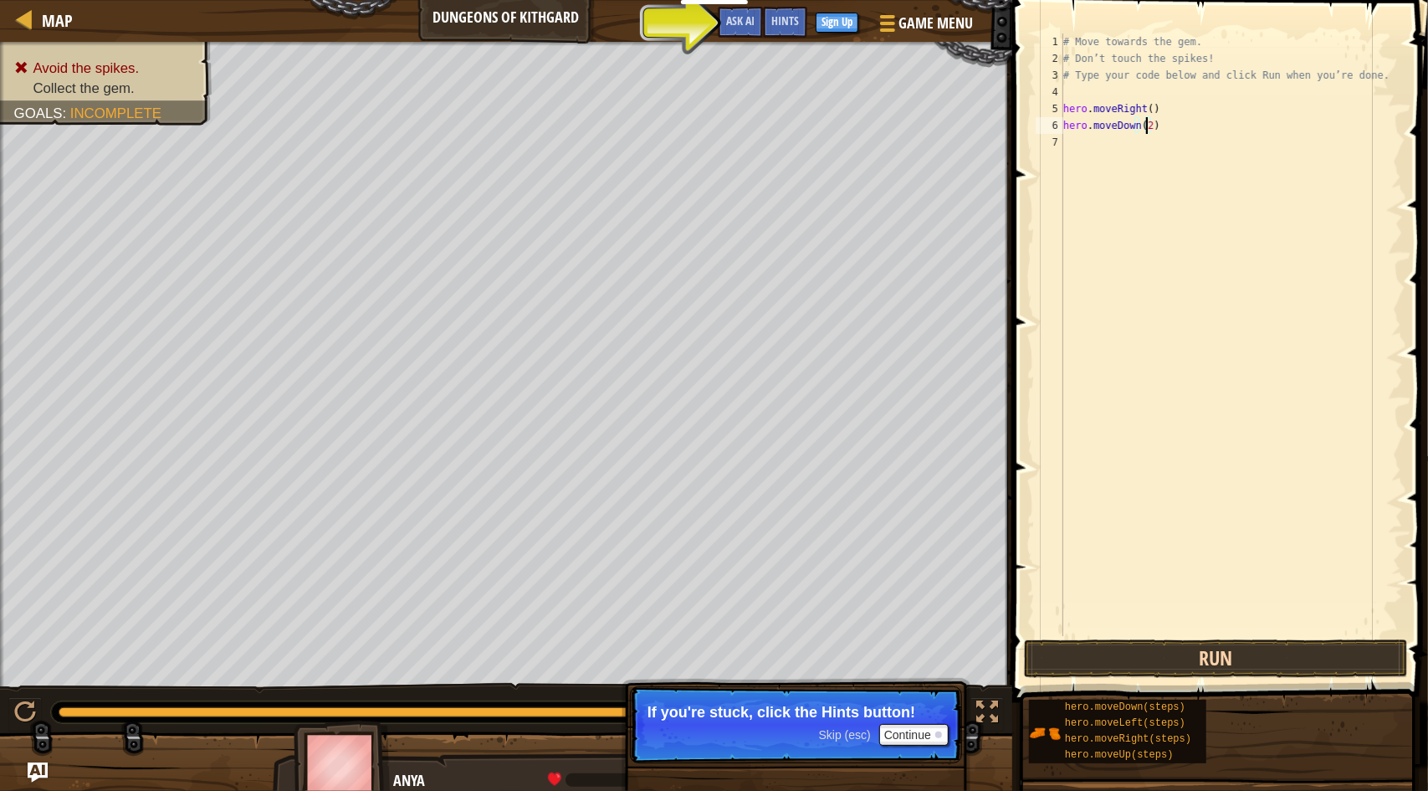
type textarea "hero.moveDown(2)"
click at [1205, 660] on button "Run" at bounding box center [1216, 658] width 384 height 38
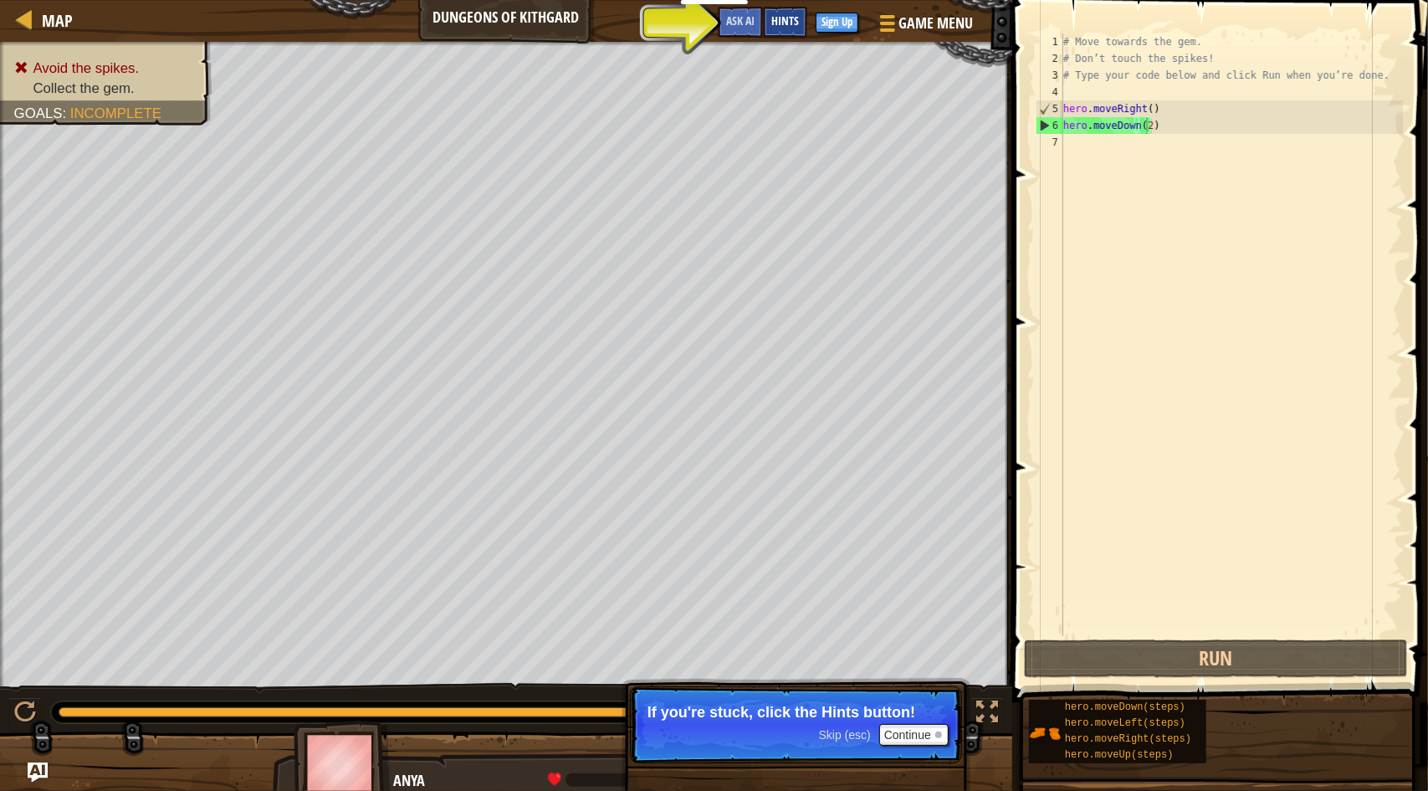
click at [783, 20] on span "Hints" at bounding box center [785, 21] width 28 height 16
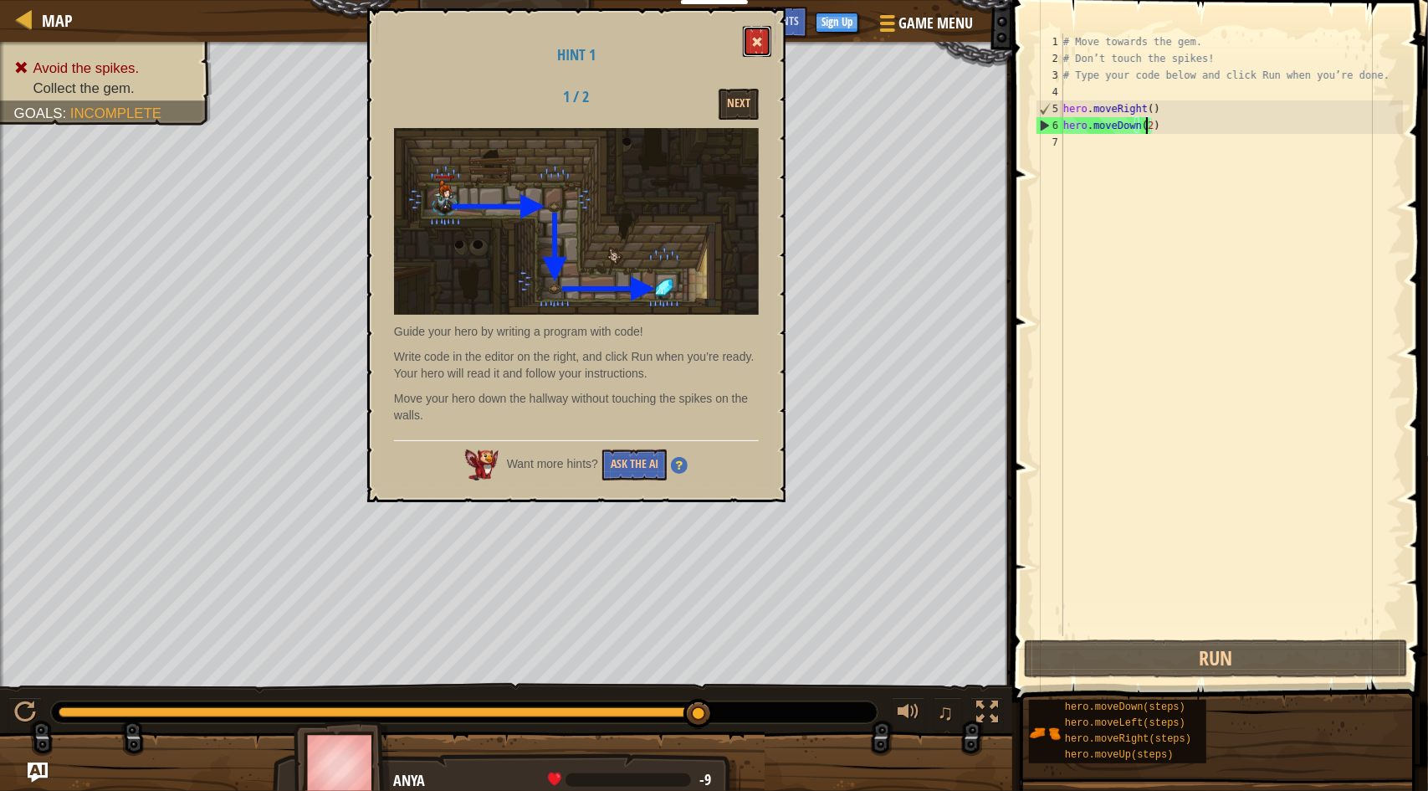
click at [756, 48] on span at bounding box center [757, 42] width 12 height 12
